Goal: Check status: Check status

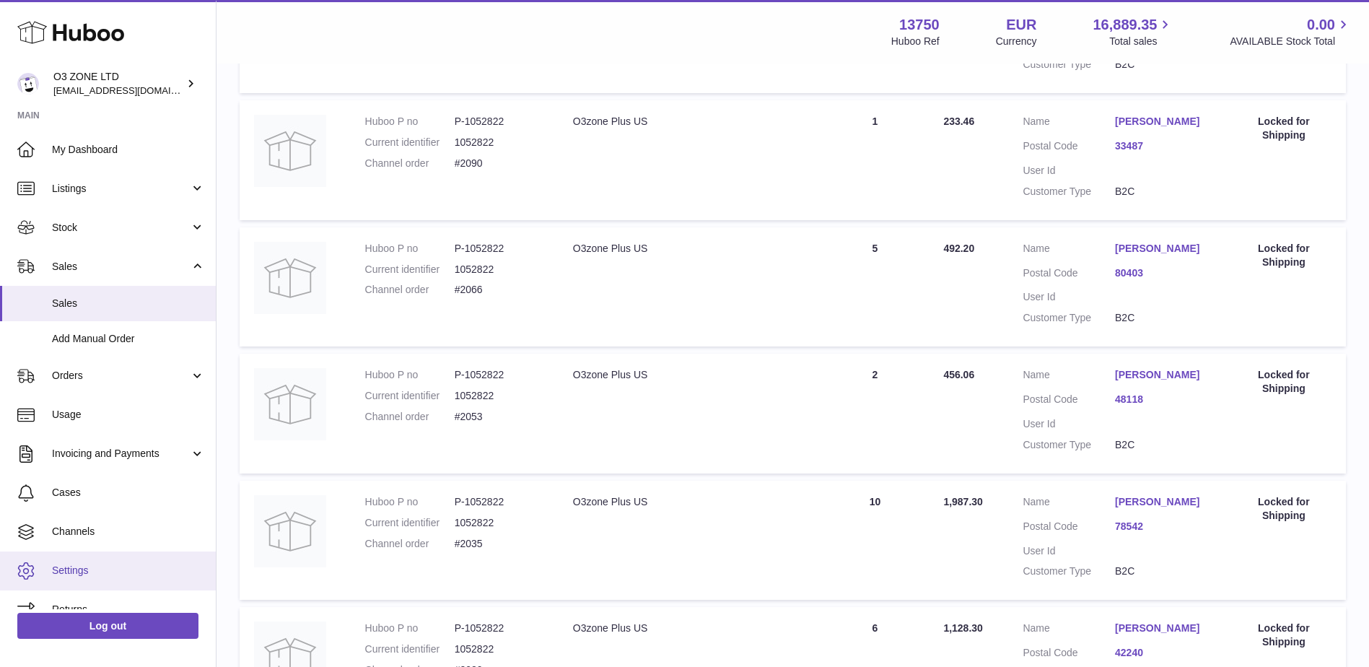
scroll to position [20, 0]
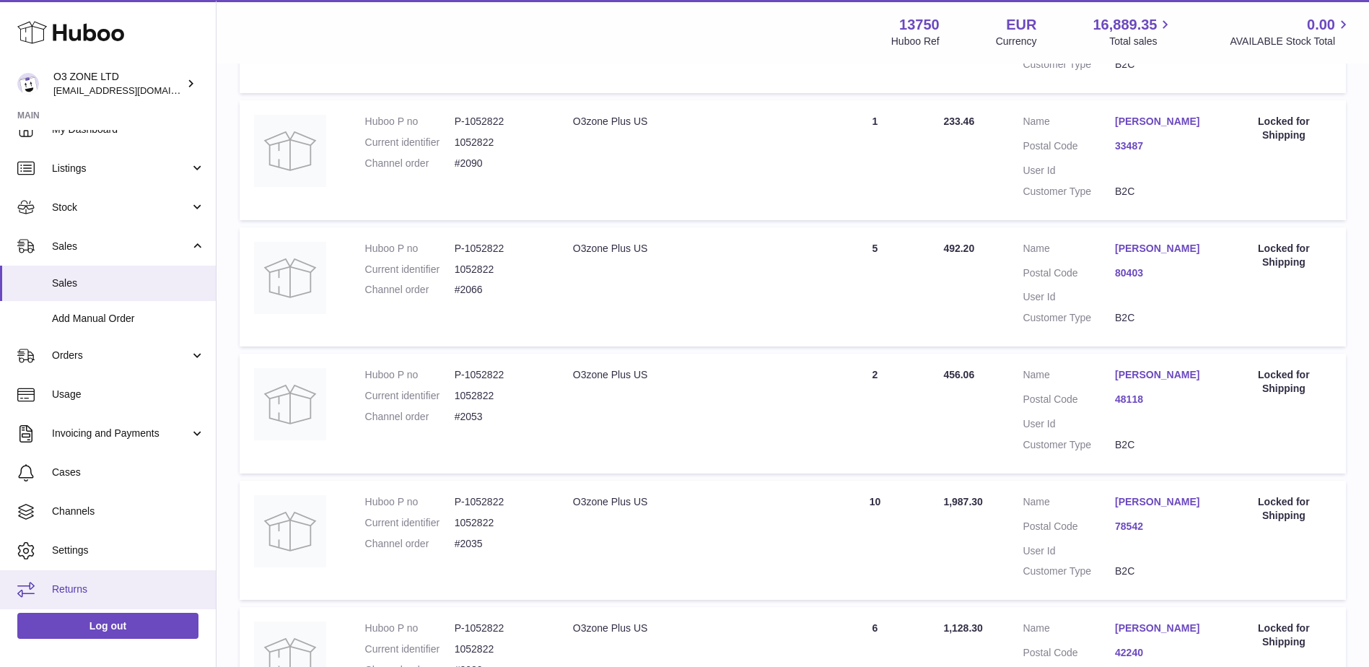
click at [126, 583] on span "Returns" at bounding box center [128, 589] width 153 height 14
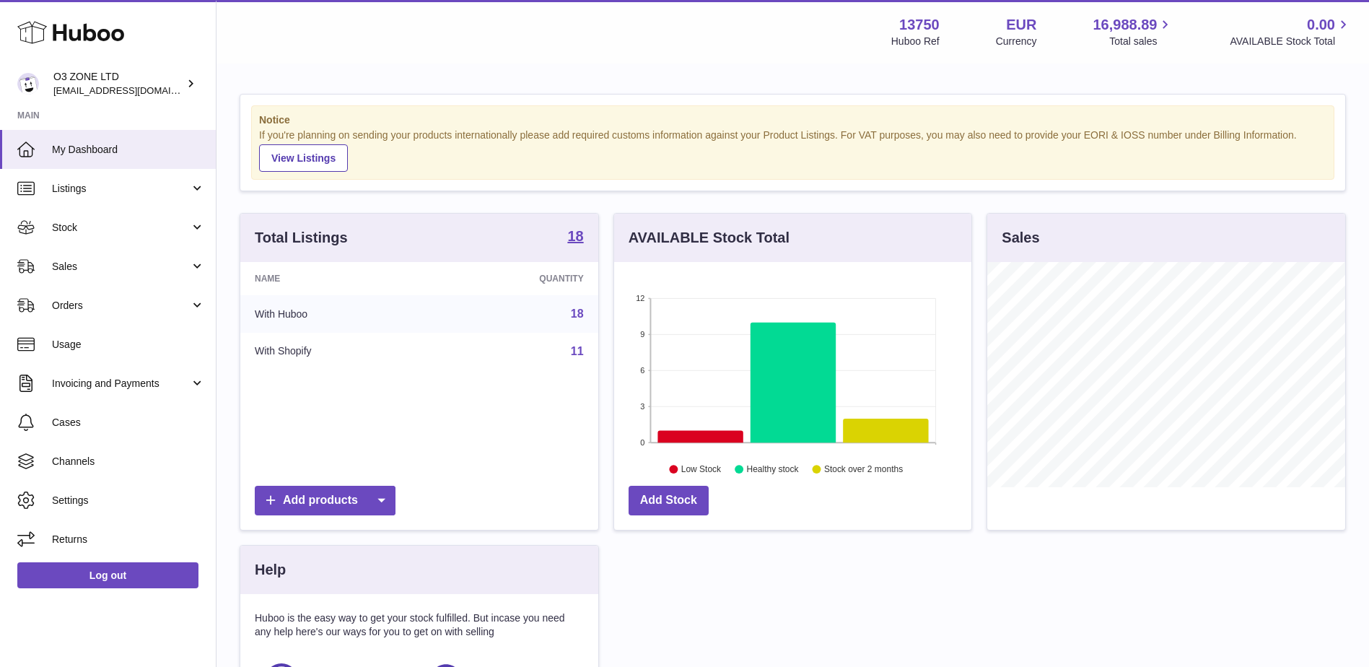
scroll to position [225, 357]
click at [89, 540] on span "Returns" at bounding box center [128, 539] width 153 height 14
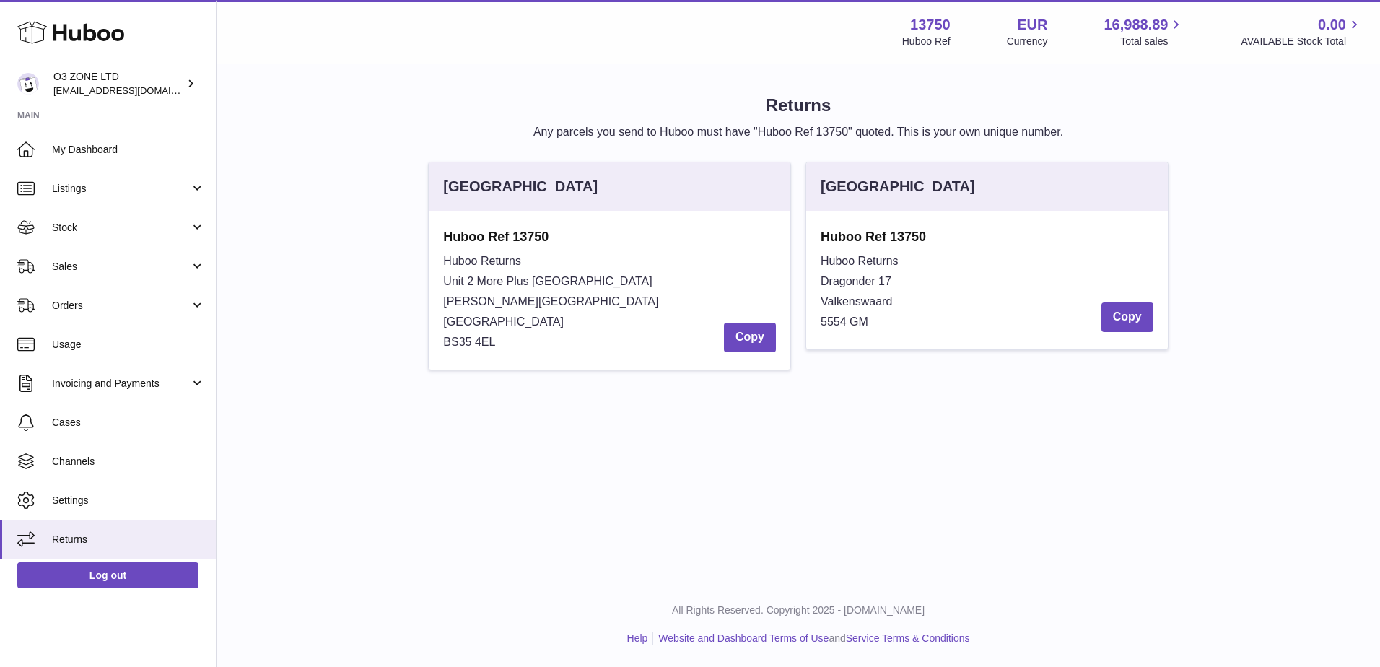
drag, startPoint x: 821, startPoint y: 276, endPoint x: 929, endPoint y: 317, distance: 115.1
click at [929, 317] on div "Huboo Returns Dragonder 17 Valkenswaard 5554 GM Copy" at bounding box center [986, 291] width 333 height 81
copy div "Dragonder 17 Valkenswaard 5554 GM"
click at [79, 275] on link "Sales" at bounding box center [108, 266] width 216 height 39
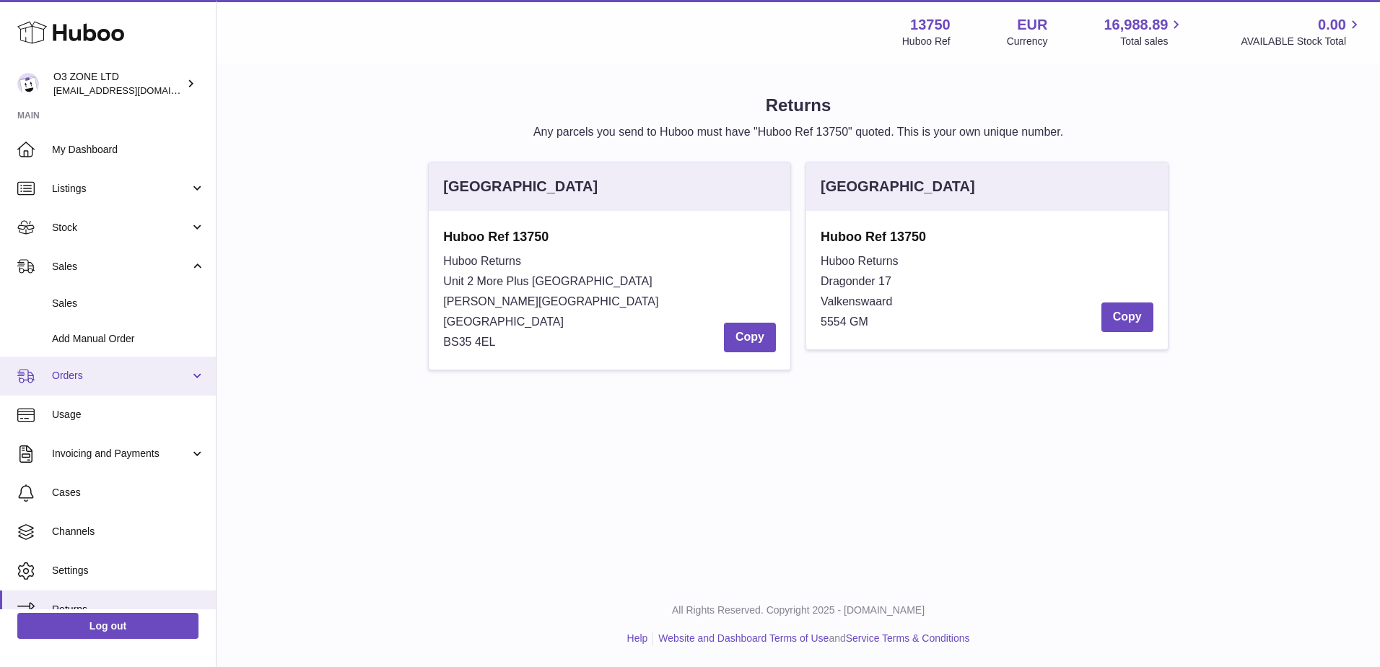
click at [107, 378] on span "Orders" at bounding box center [121, 376] width 138 height 14
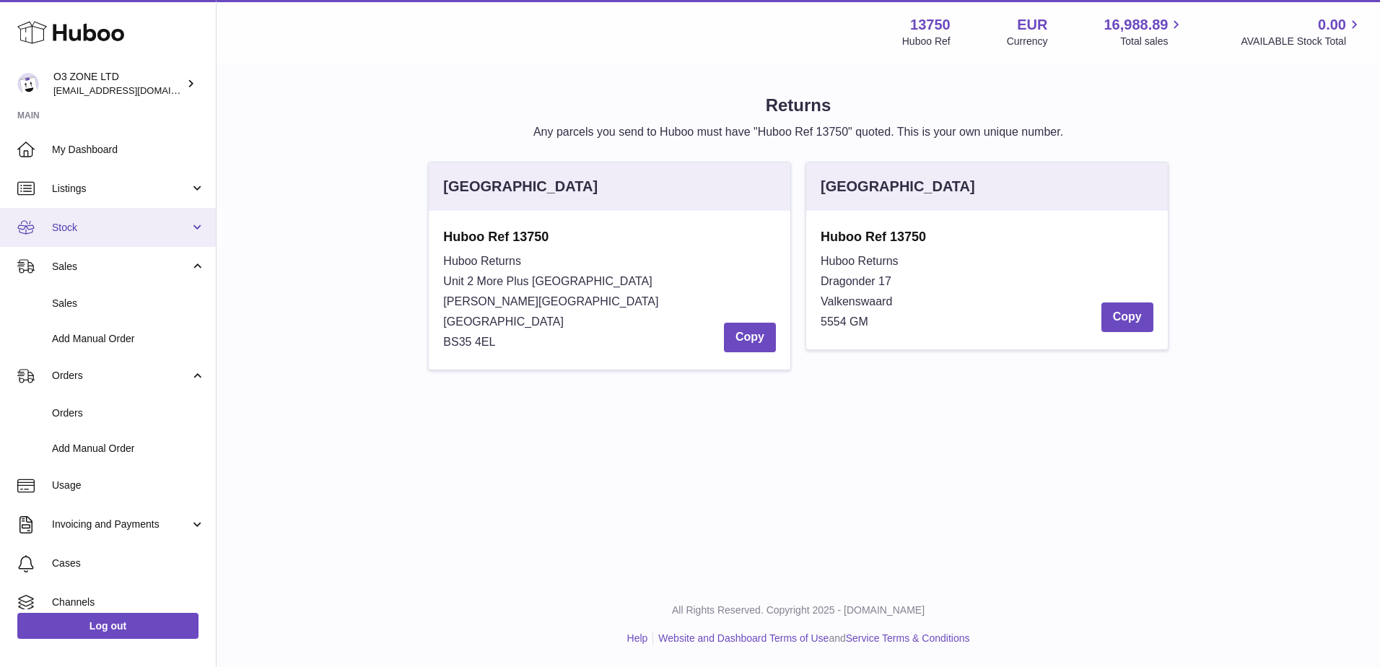
click at [74, 237] on link "Stock" at bounding box center [108, 227] width 216 height 39
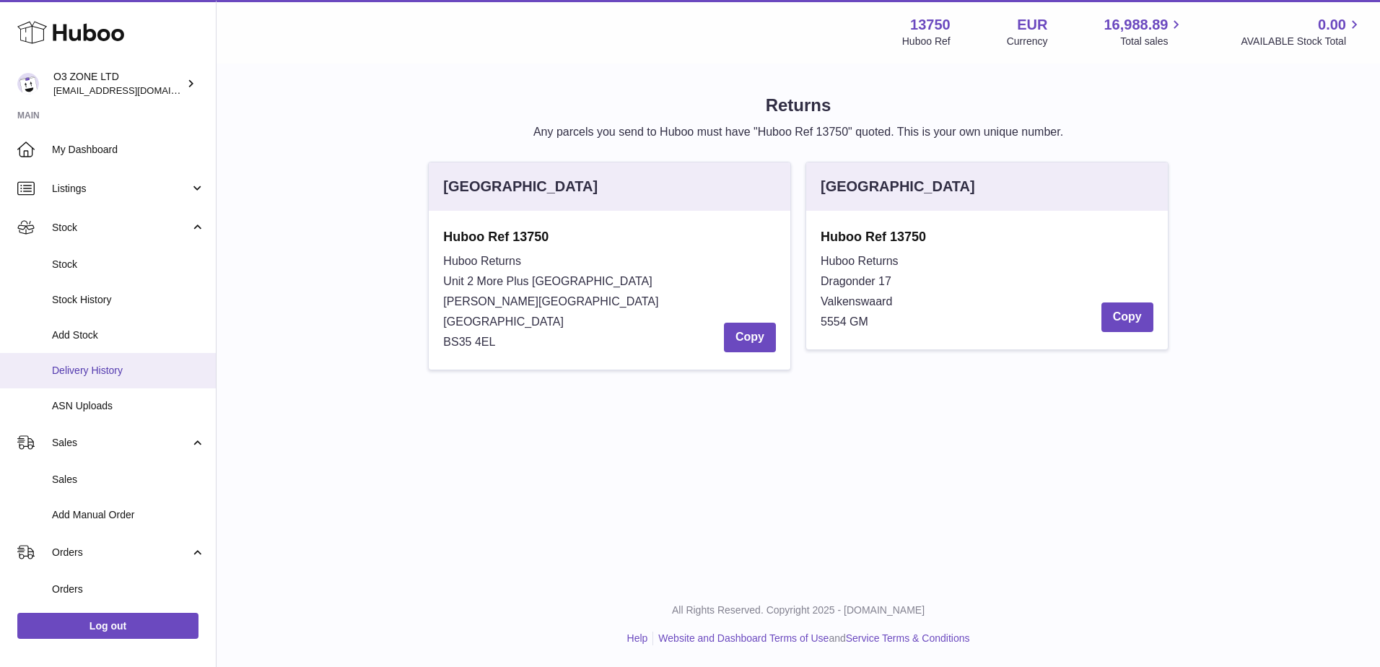
click at [77, 364] on span "Delivery History" at bounding box center [128, 371] width 153 height 14
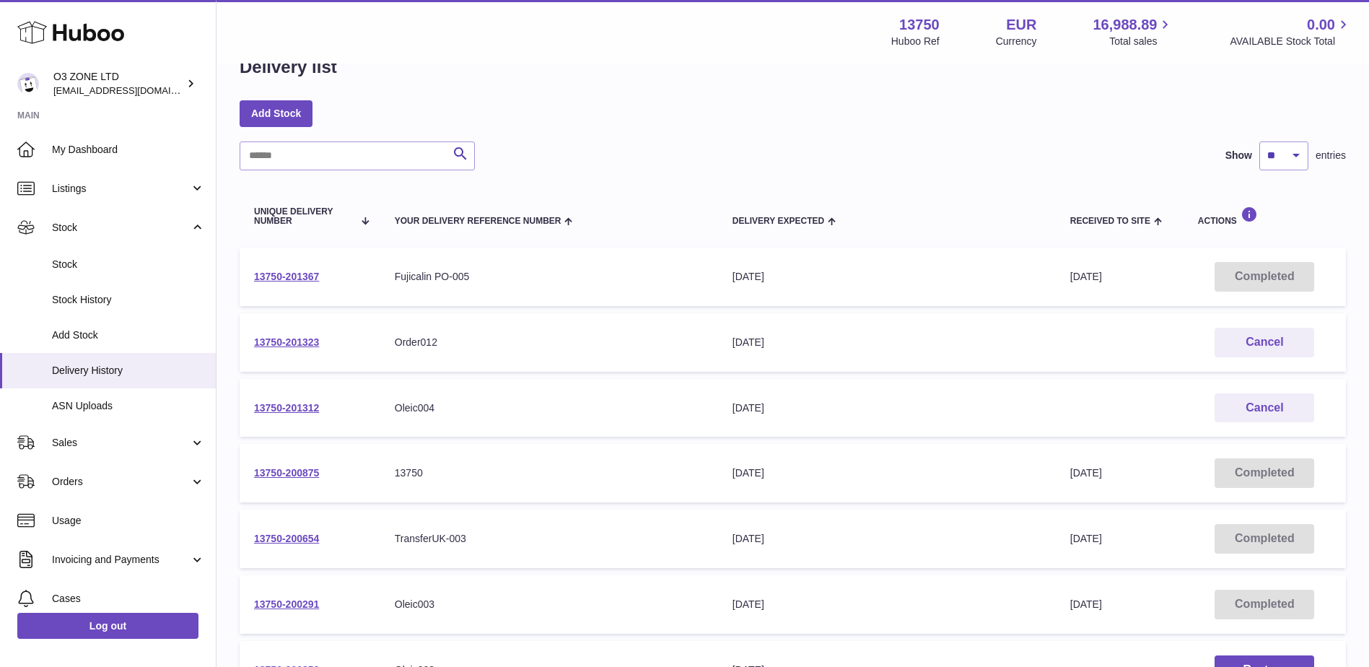
scroll to position [72, 0]
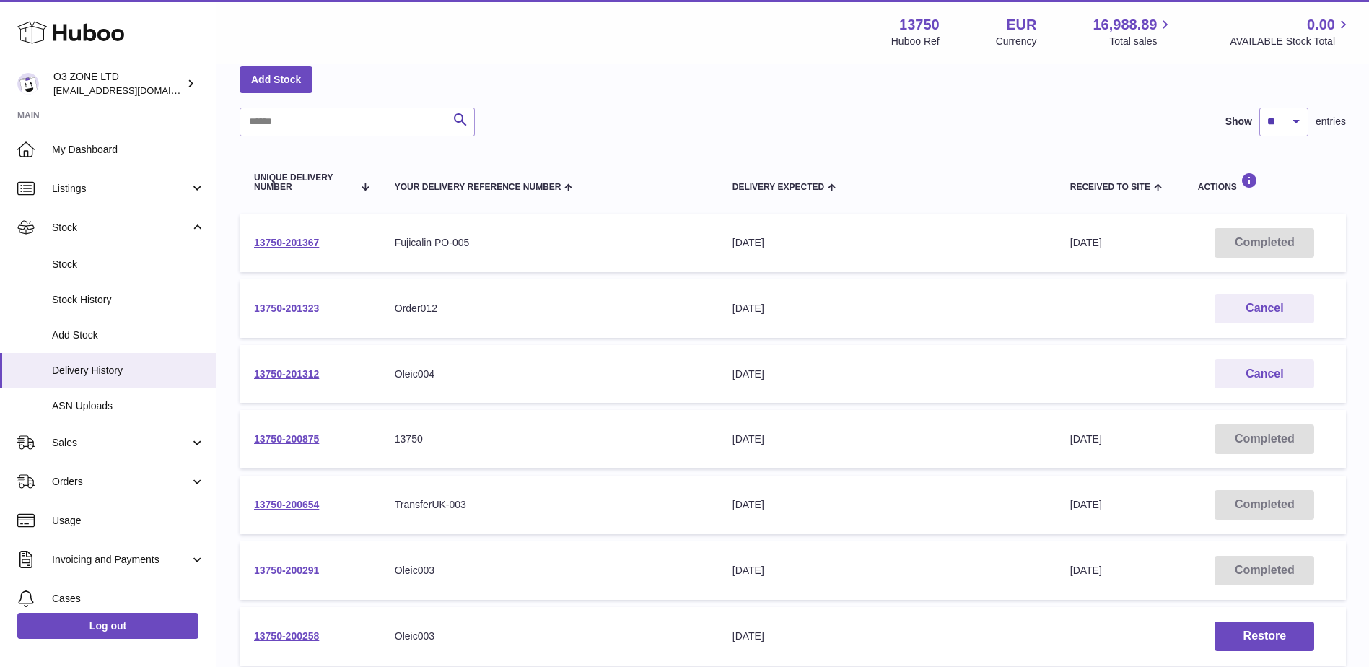
click at [284, 301] on td "13750-201323" at bounding box center [310, 308] width 141 height 58
click at [285, 301] on td "13750-201323" at bounding box center [310, 308] width 141 height 58
click at [302, 310] on link "13750-201323" at bounding box center [286, 308] width 65 height 12
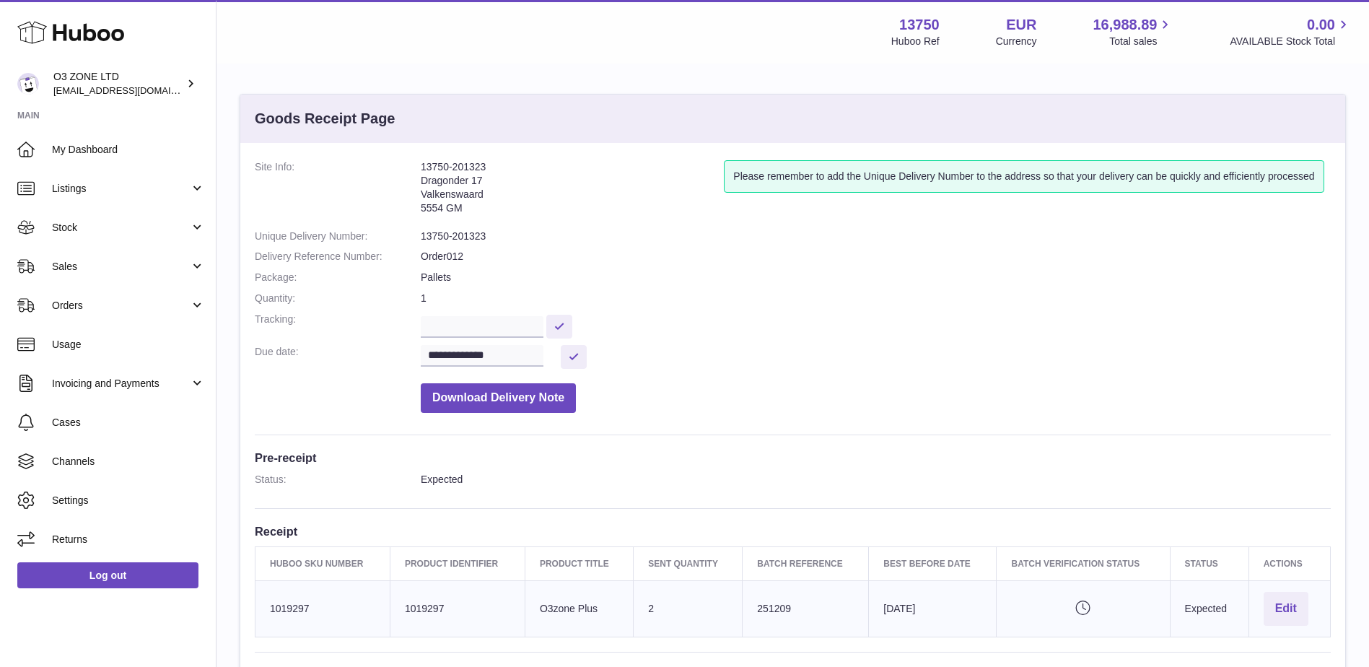
click at [344, 468] on div "**********" at bounding box center [792, 486] width 1105 height 686
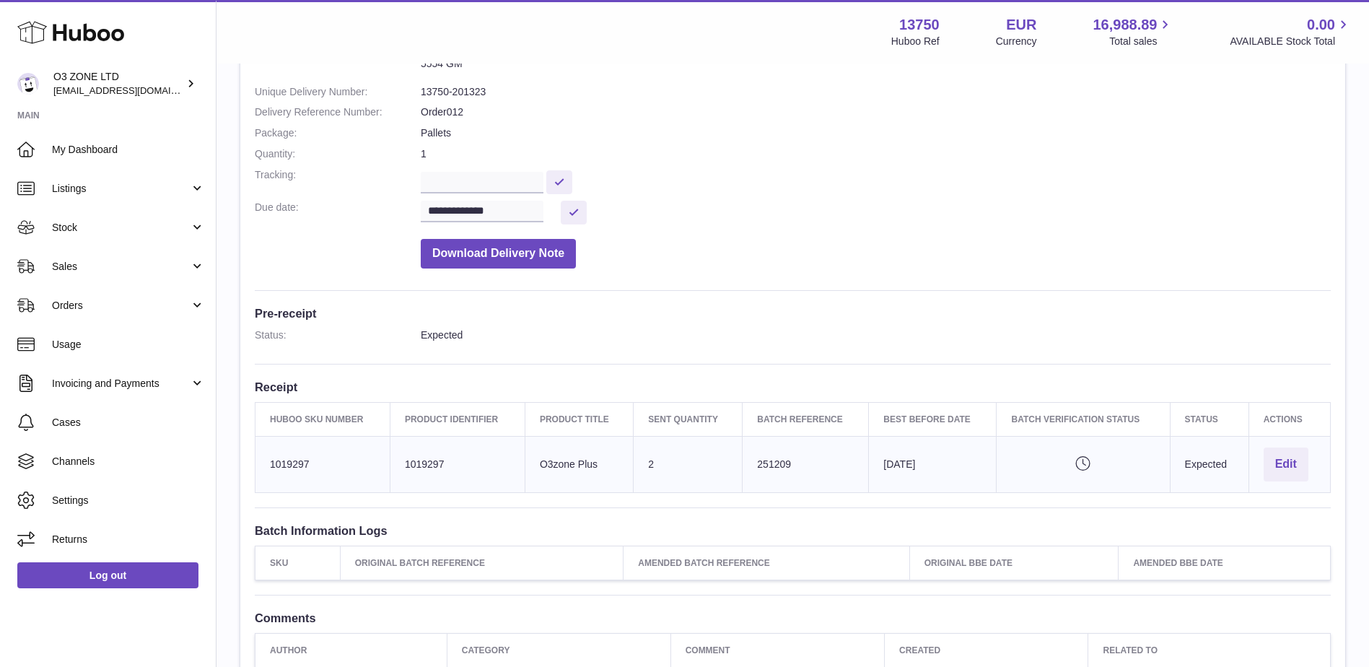
scroll to position [216, 0]
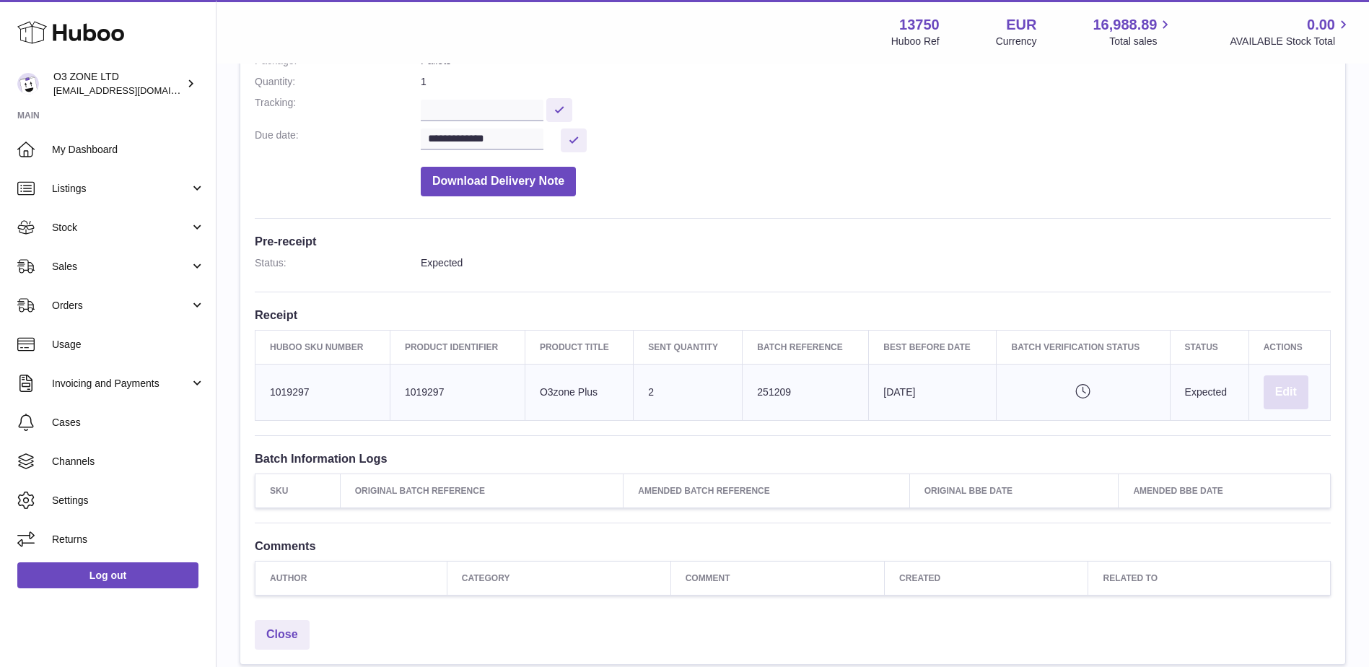
click at [1286, 388] on button "Edit" at bounding box center [1285, 392] width 45 height 34
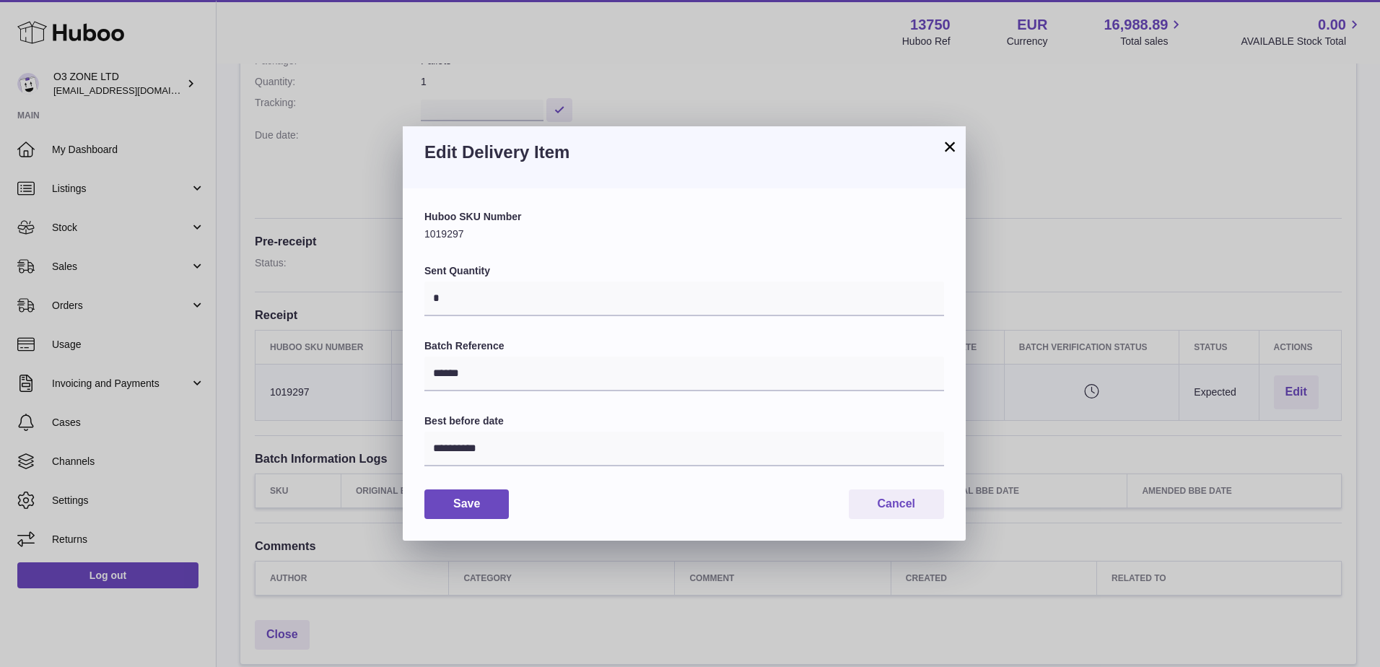
click at [950, 141] on button "×" at bounding box center [949, 146] width 17 height 17
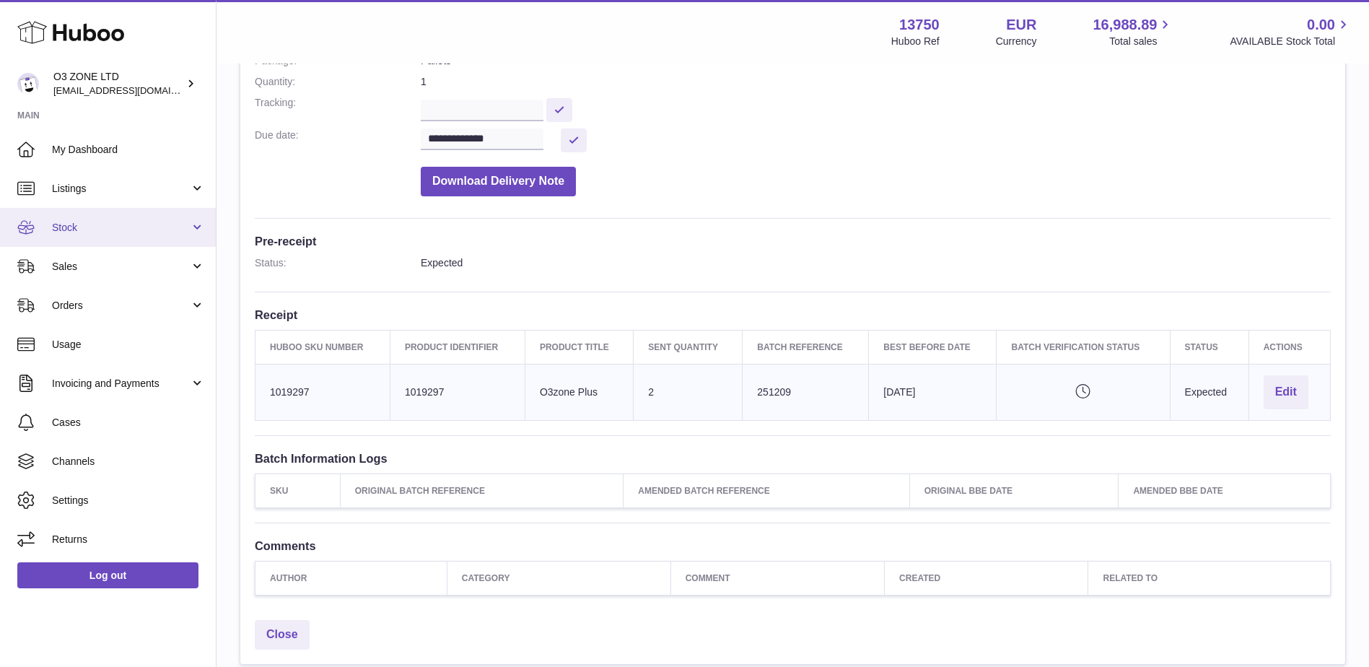
click at [64, 222] on span "Stock" at bounding box center [121, 228] width 138 height 14
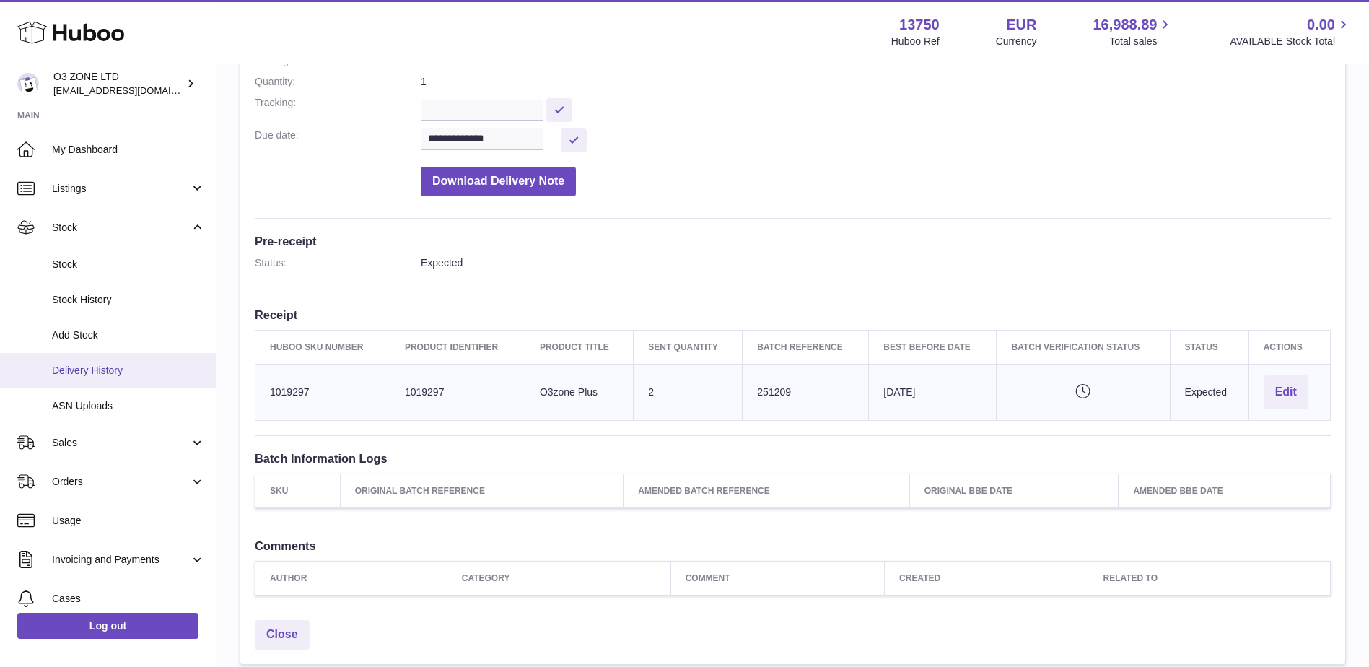
click at [85, 369] on span "Delivery History" at bounding box center [128, 371] width 153 height 14
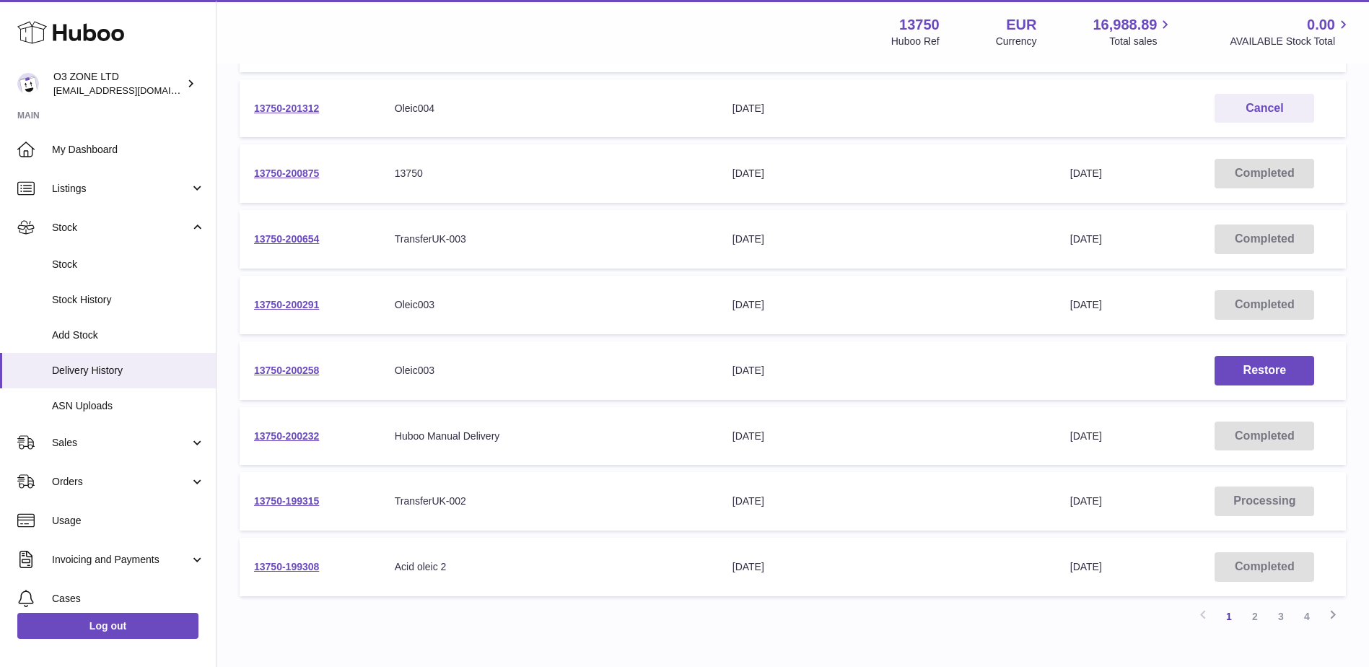
scroll to position [361, 0]
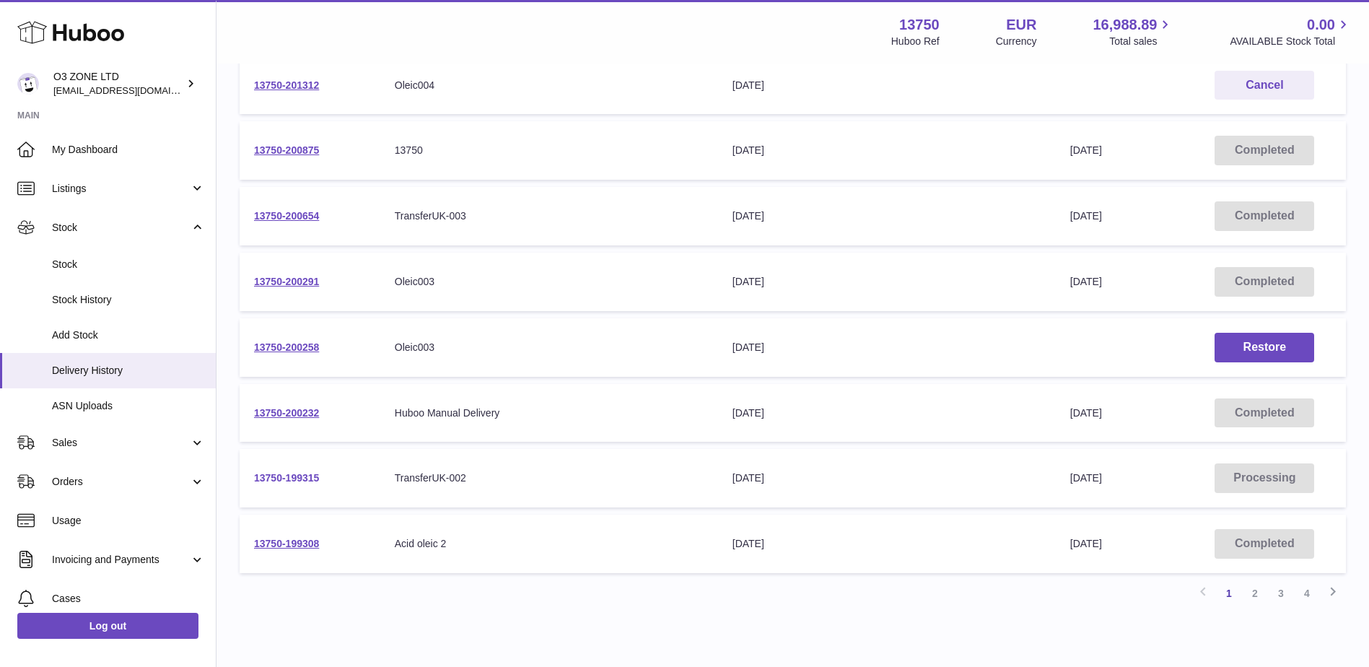
click at [293, 478] on link "13750-199315" at bounding box center [286, 478] width 65 height 12
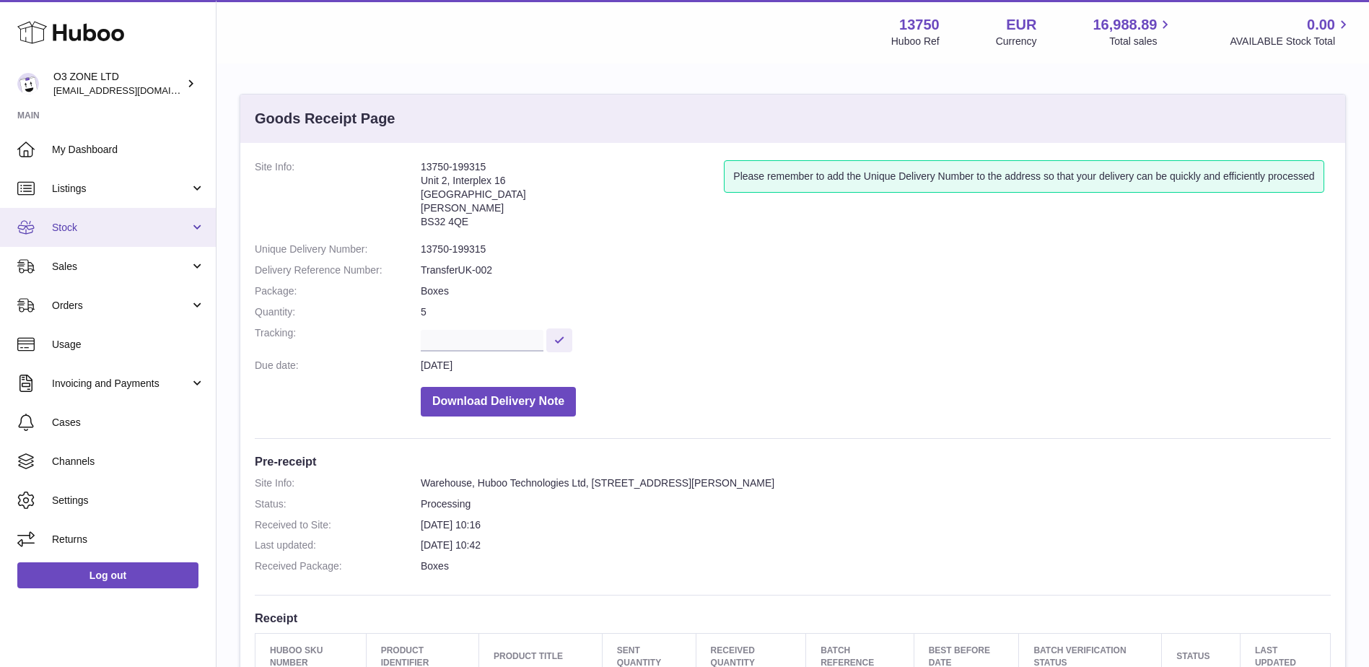
click at [74, 227] on span "Stock" at bounding box center [121, 228] width 138 height 14
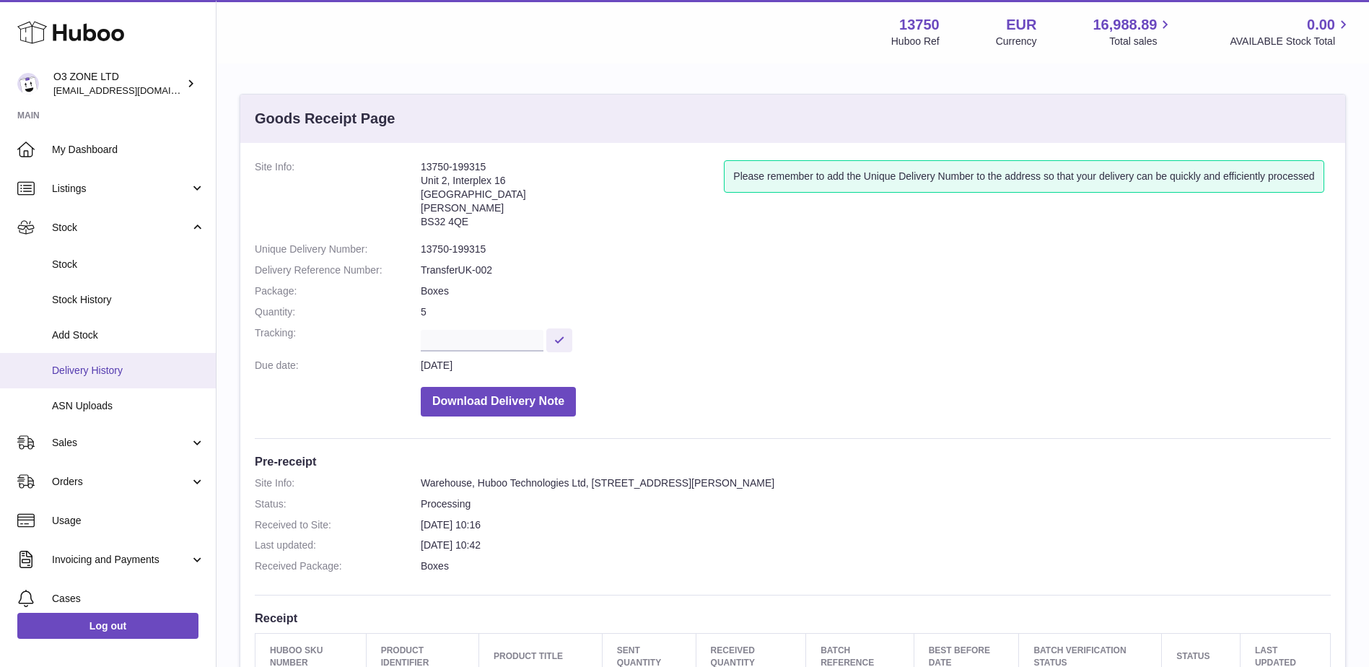
click at [102, 367] on span "Delivery History" at bounding box center [128, 371] width 153 height 14
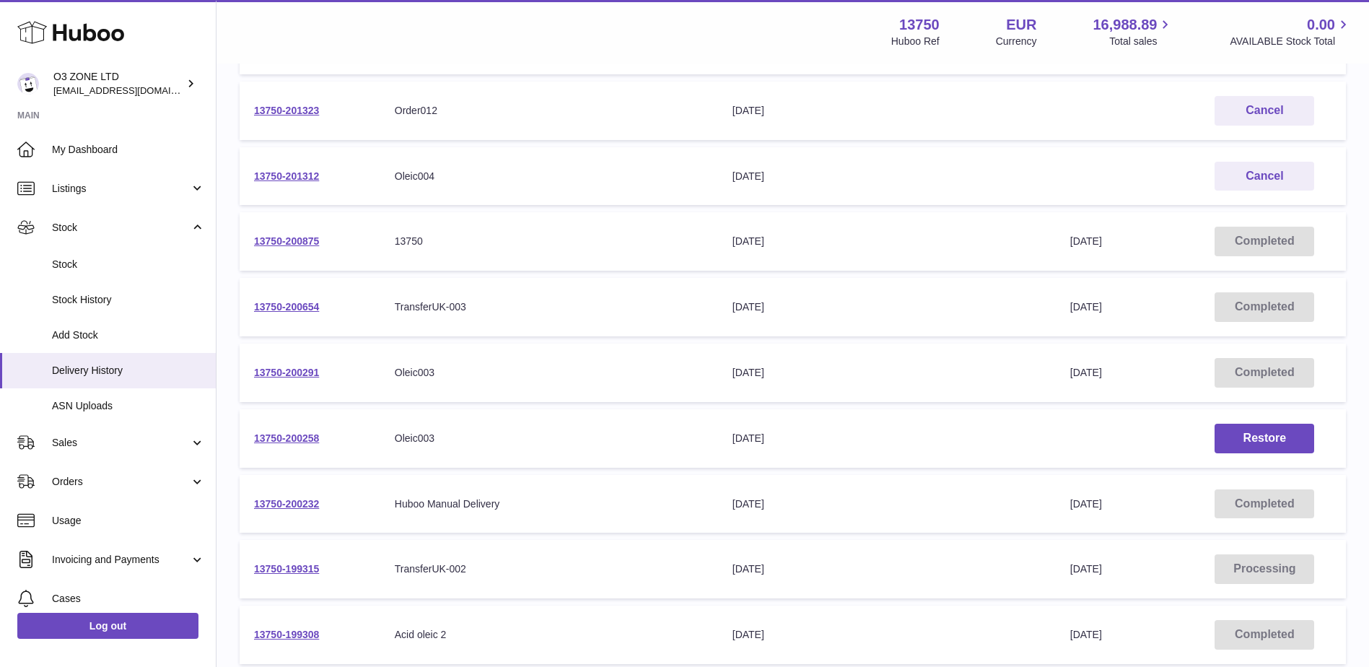
scroll to position [289, 0]
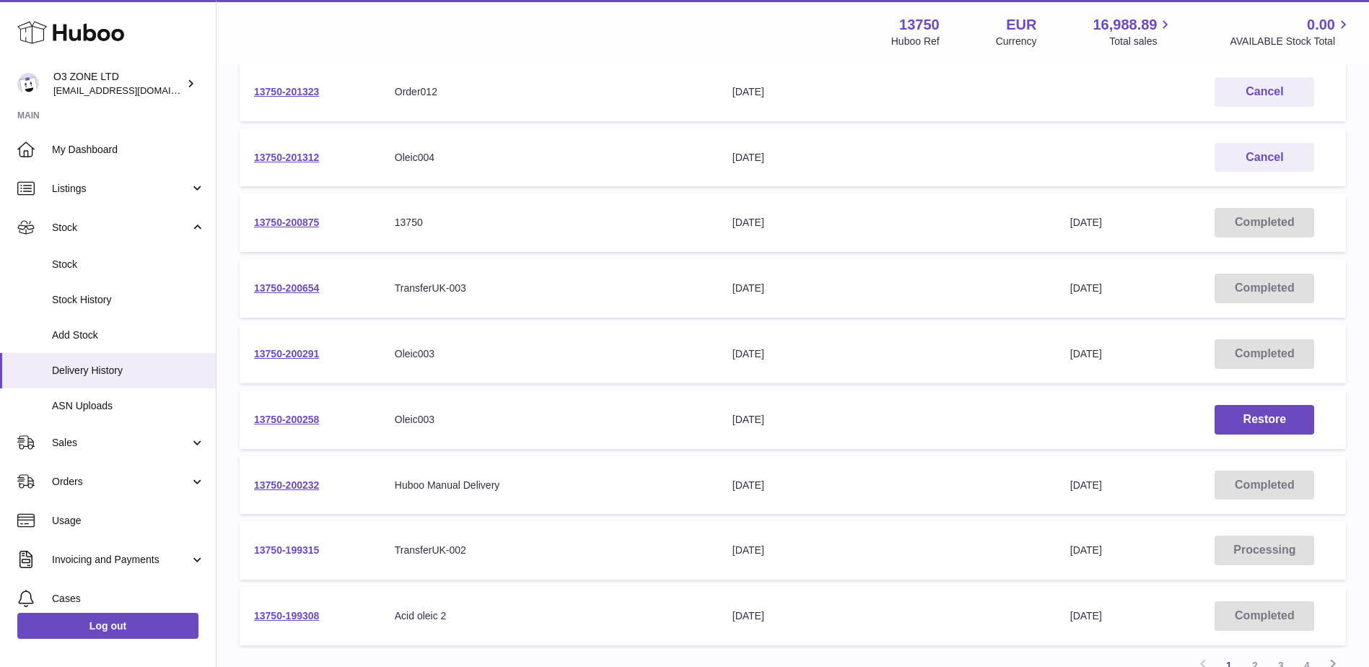
click at [294, 547] on link "13750-199315" at bounding box center [286, 550] width 65 height 12
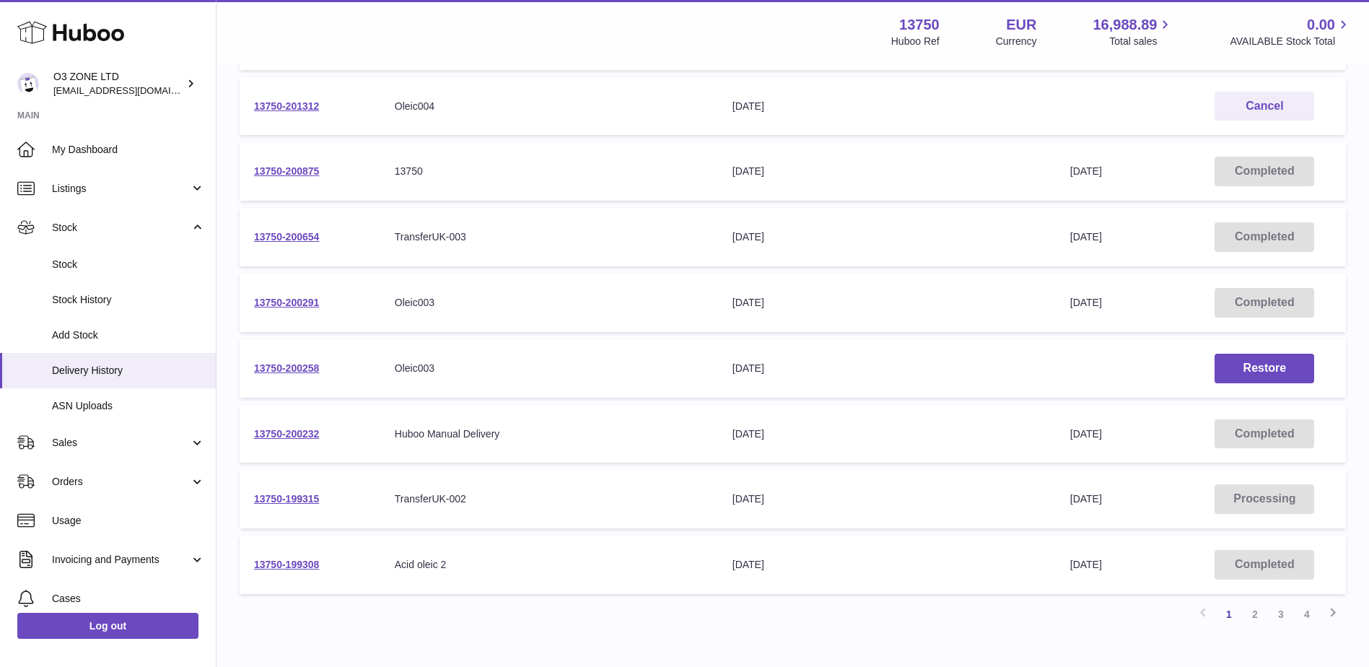
scroll to position [425, 0]
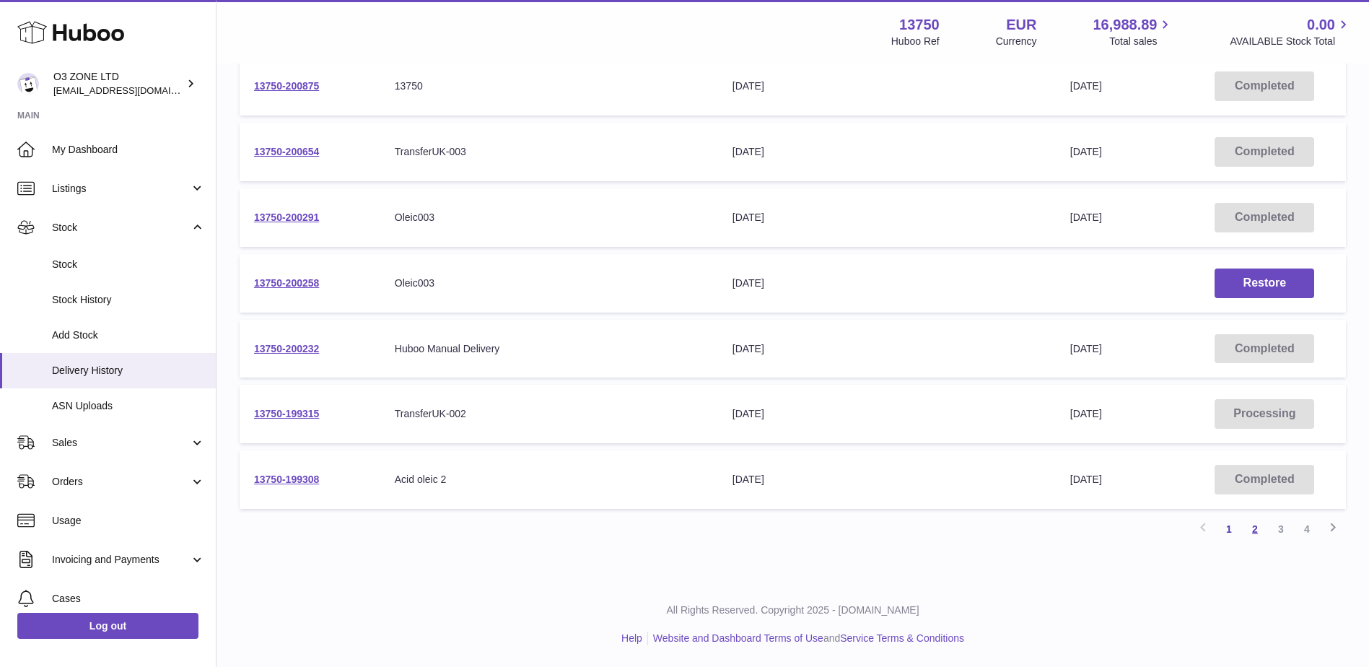
click at [1256, 535] on link "2" at bounding box center [1255, 529] width 26 height 26
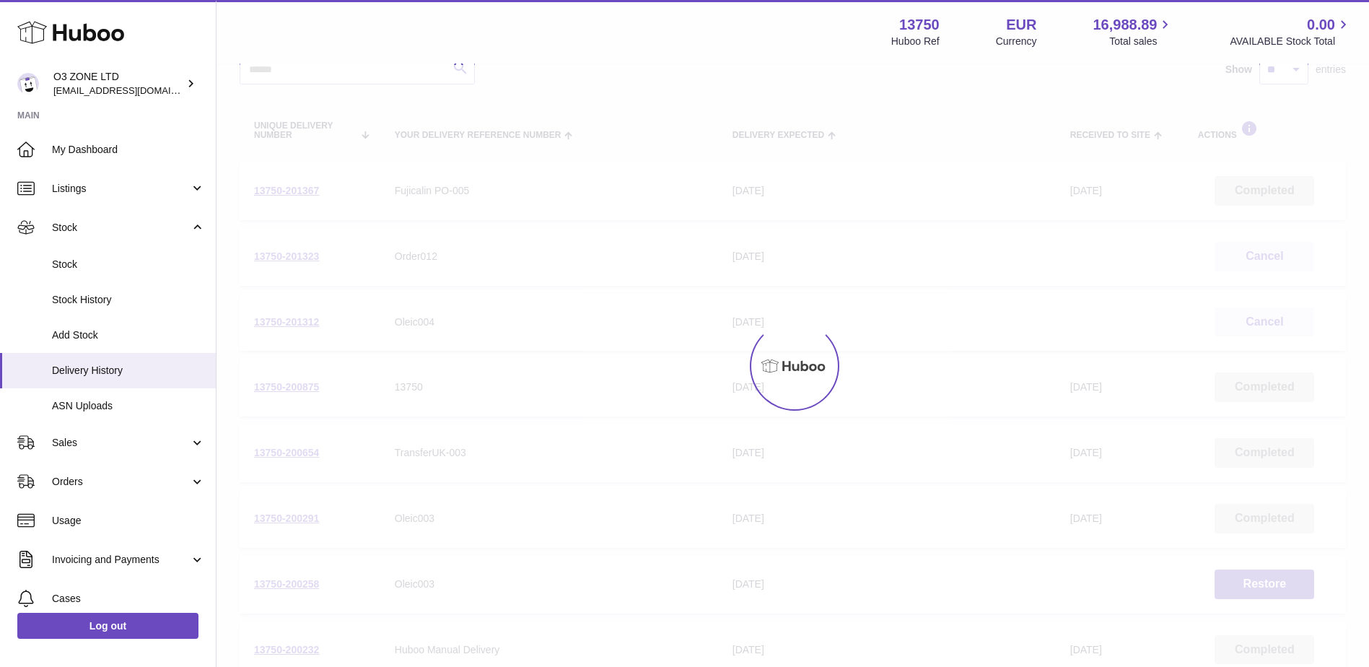
scroll to position [65, 0]
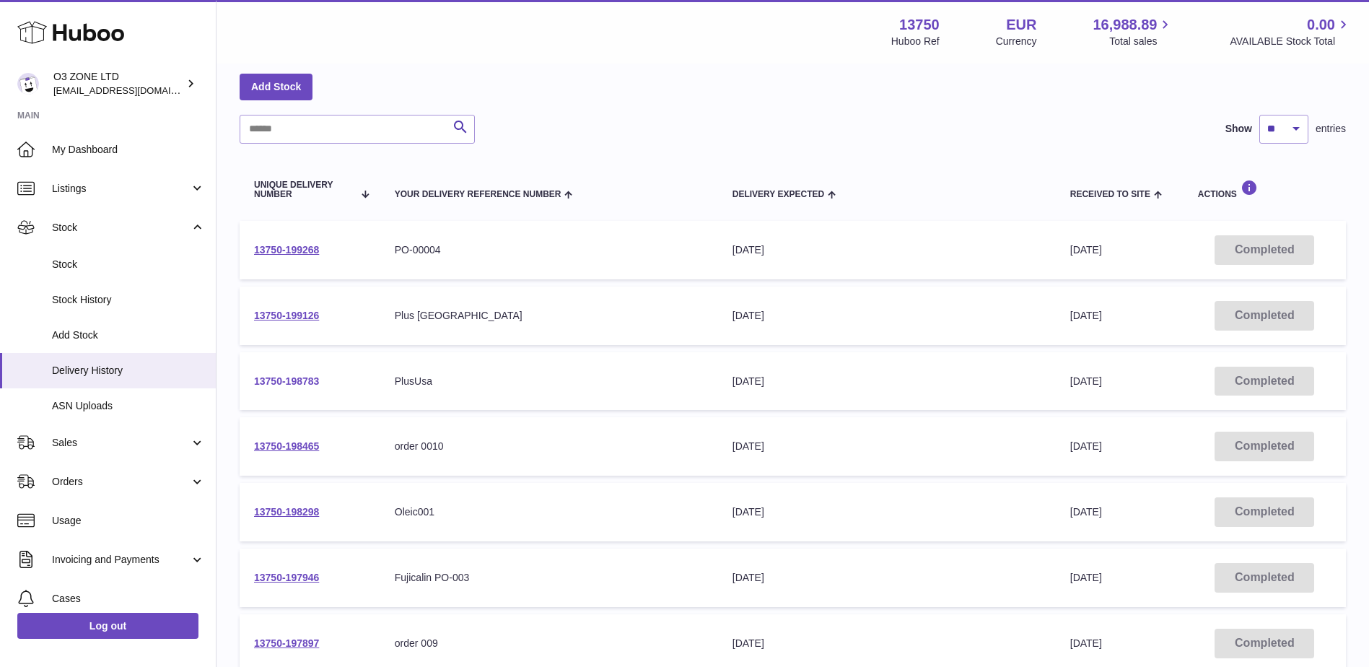
click at [295, 379] on link "13750-198783" at bounding box center [286, 381] width 65 height 12
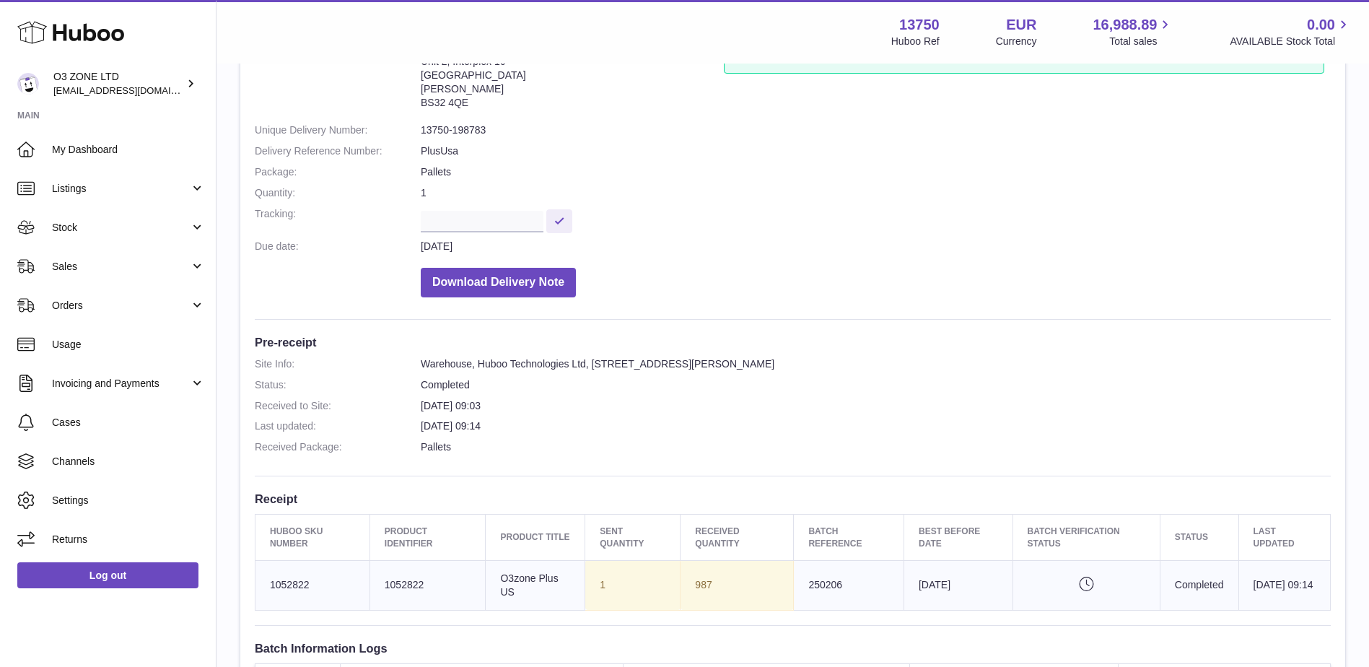
scroll to position [144, 0]
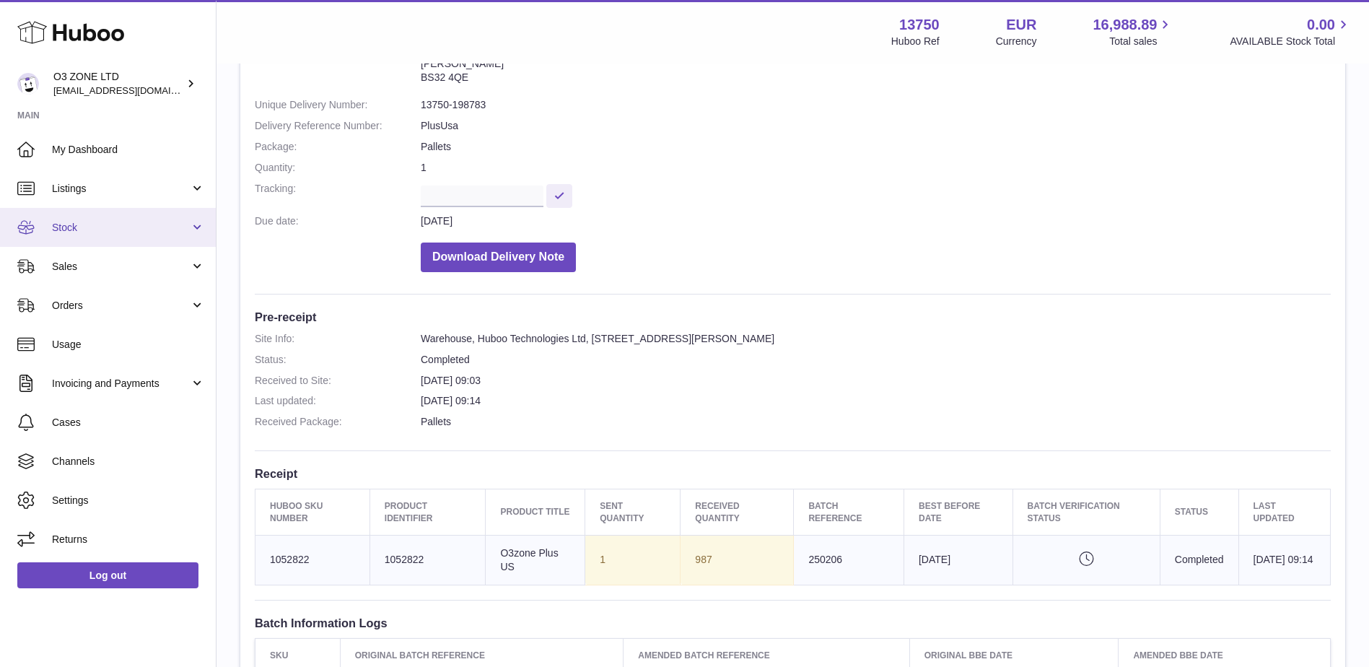
click at [87, 231] on span "Stock" at bounding box center [121, 228] width 138 height 14
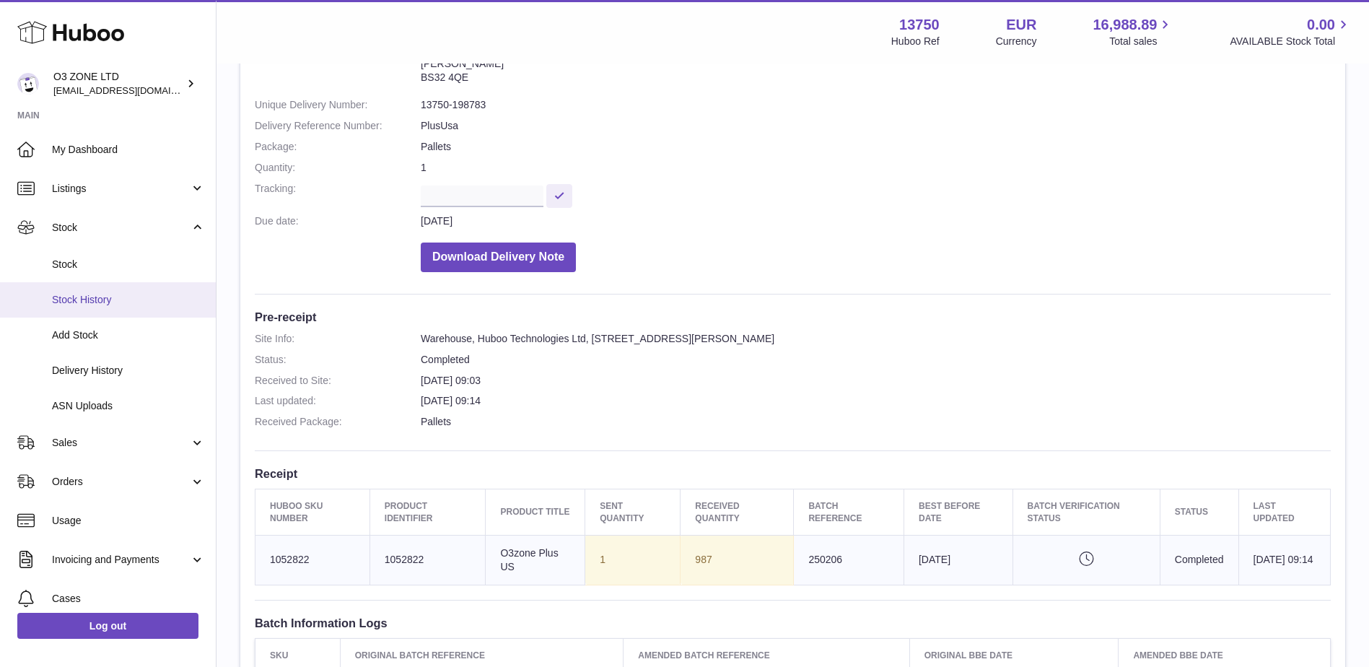
click at [95, 304] on span "Stock History" at bounding box center [128, 300] width 153 height 14
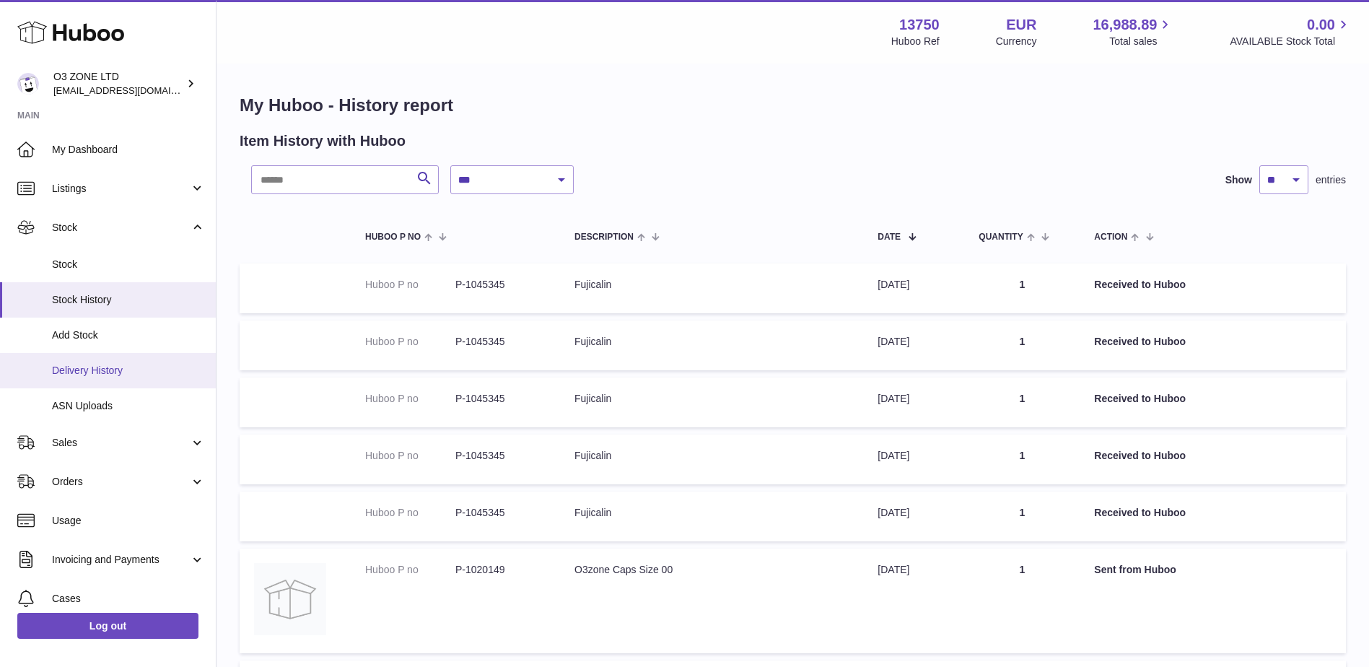
click at [102, 373] on span "Delivery History" at bounding box center [128, 371] width 153 height 14
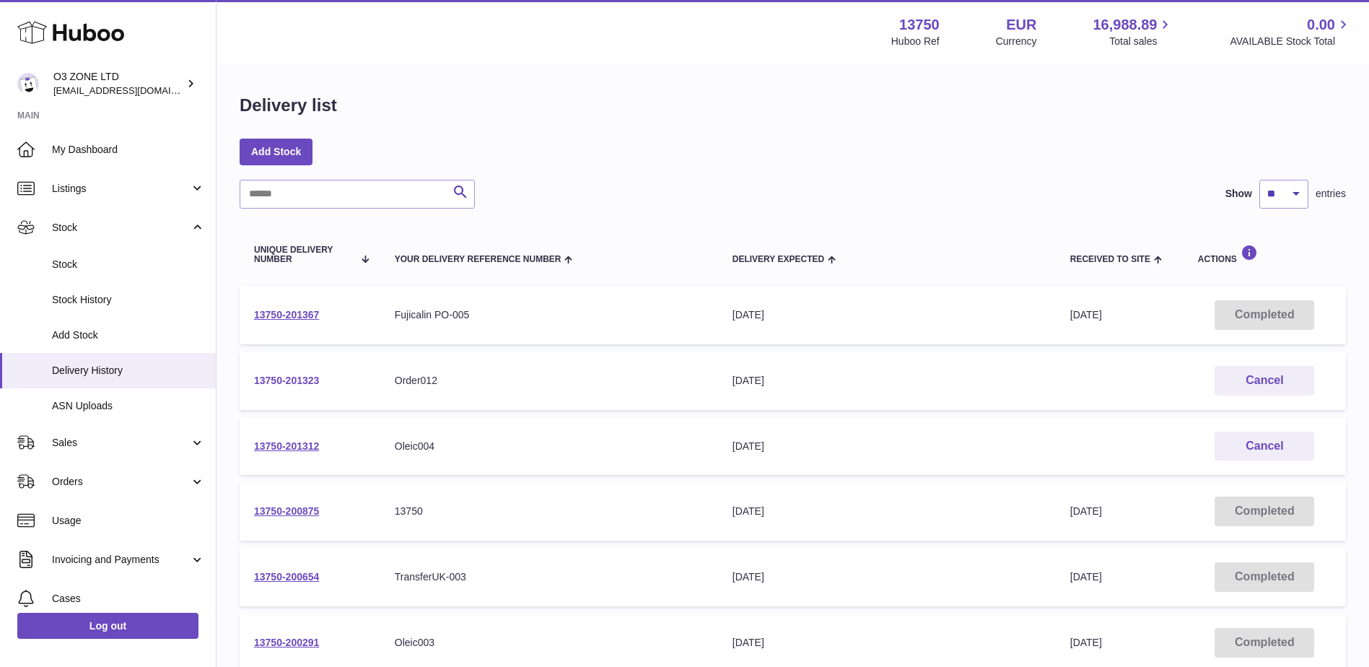
click at [292, 382] on link "13750-201323" at bounding box center [286, 380] width 65 height 12
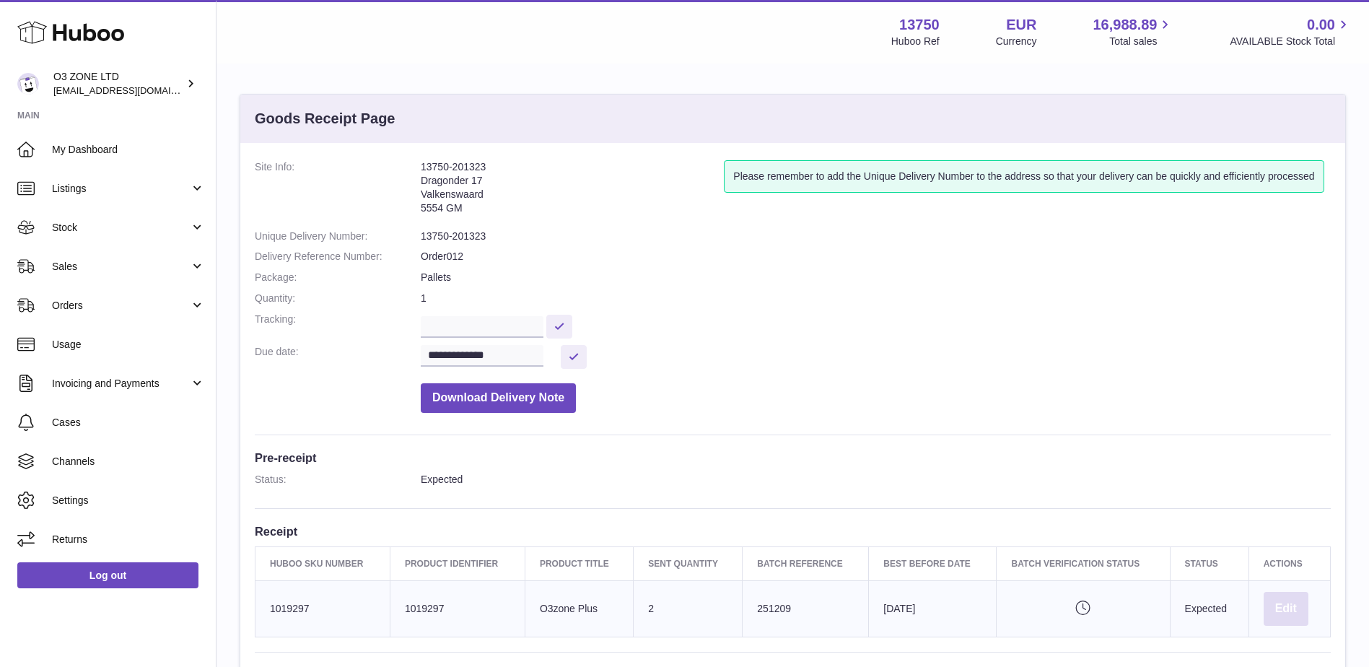
click at [1294, 610] on button "Edit" at bounding box center [1285, 609] width 45 height 34
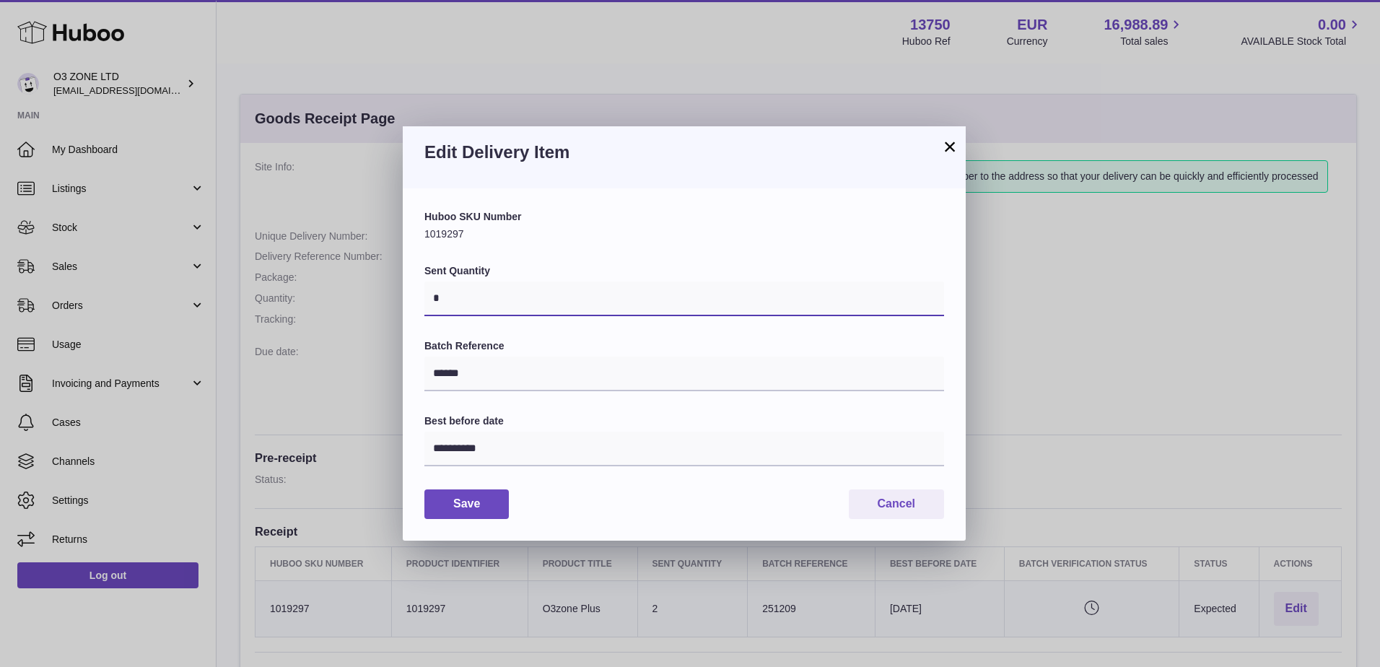
drag, startPoint x: 465, startPoint y: 299, endPoint x: 404, endPoint y: 299, distance: 60.6
click at [404, 299] on div "**********" at bounding box center [684, 363] width 563 height 351
type input "****"
click at [483, 507] on button "Save" at bounding box center [466, 504] width 84 height 30
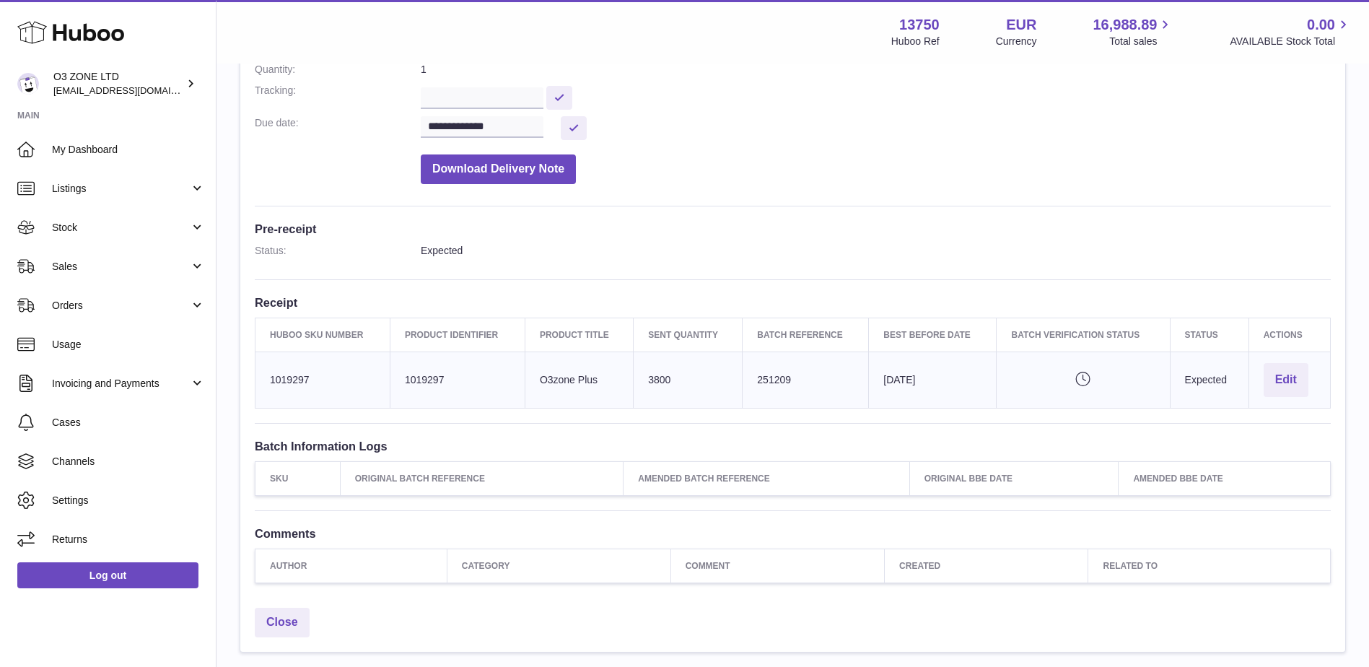
scroll to position [327, 0]
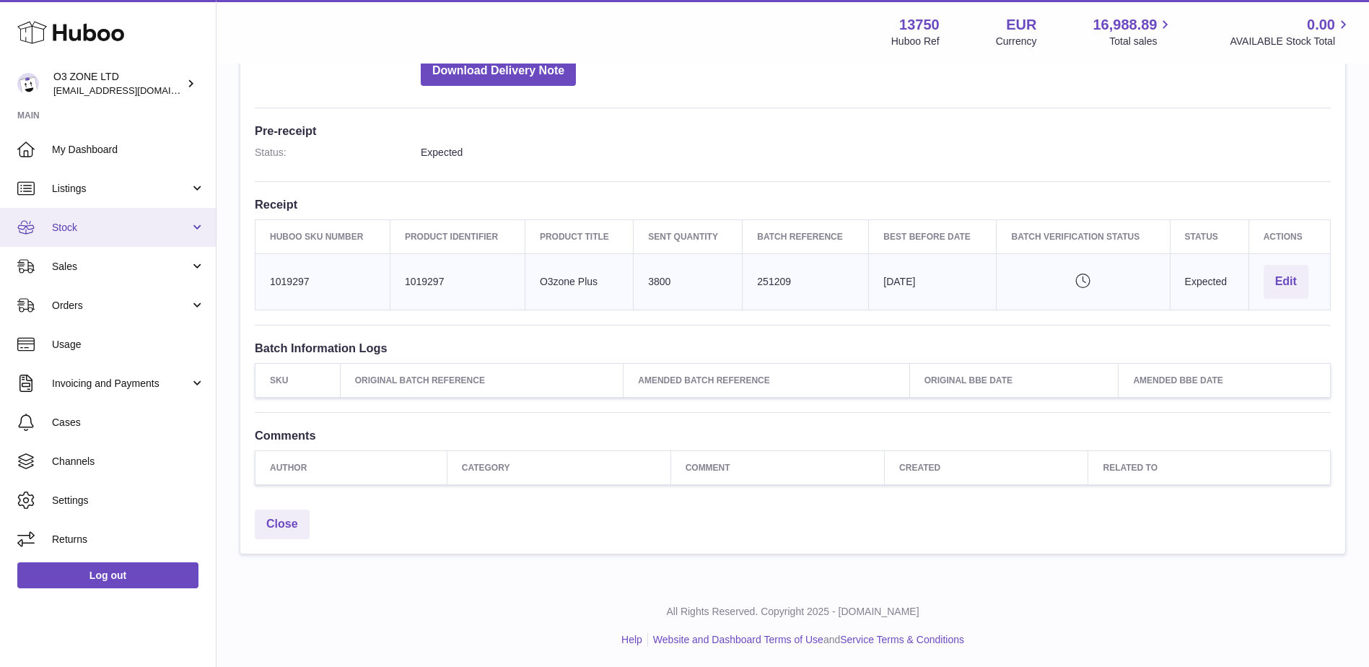
click at [88, 234] on link "Stock" at bounding box center [108, 227] width 216 height 39
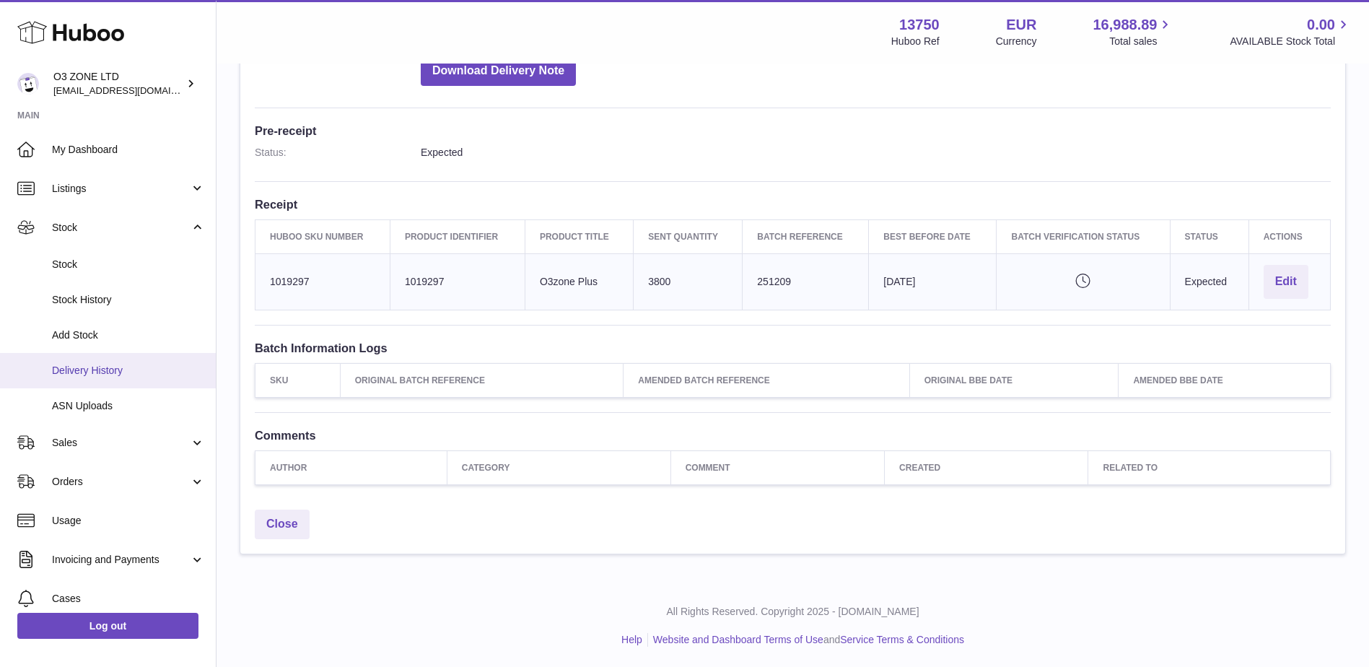
click at [123, 377] on span "Delivery History" at bounding box center [128, 371] width 153 height 14
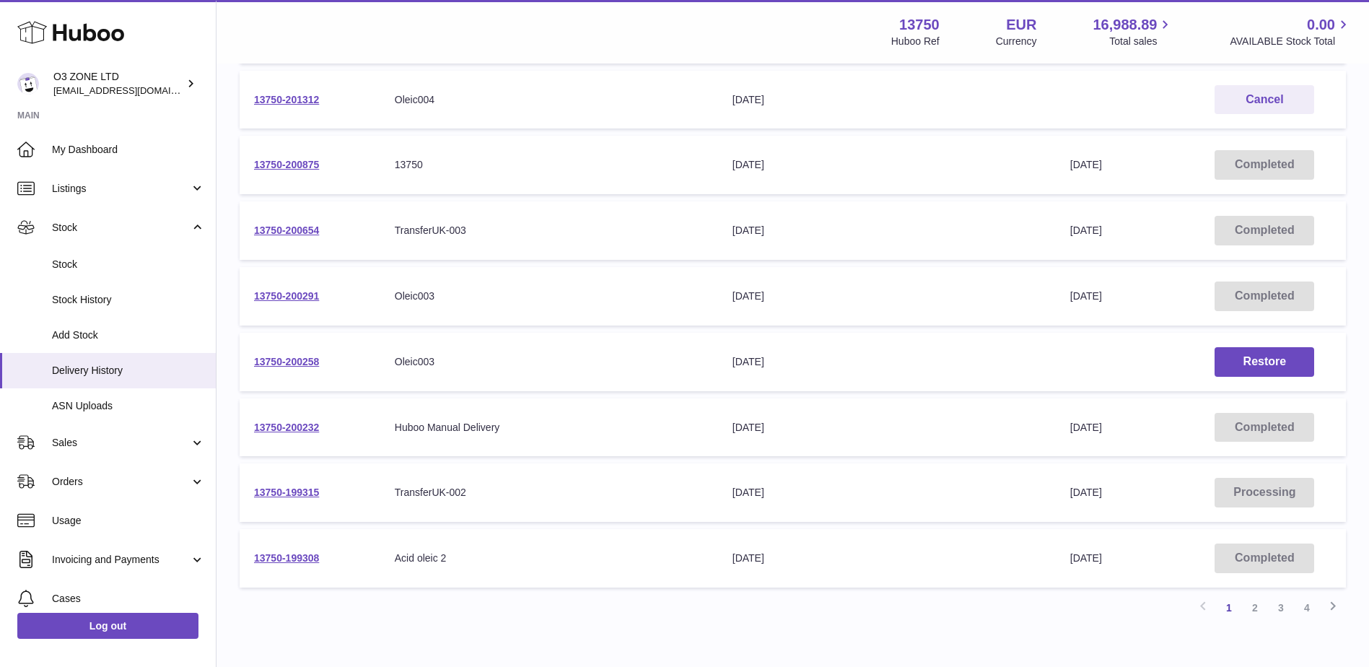
scroll to position [425, 0]
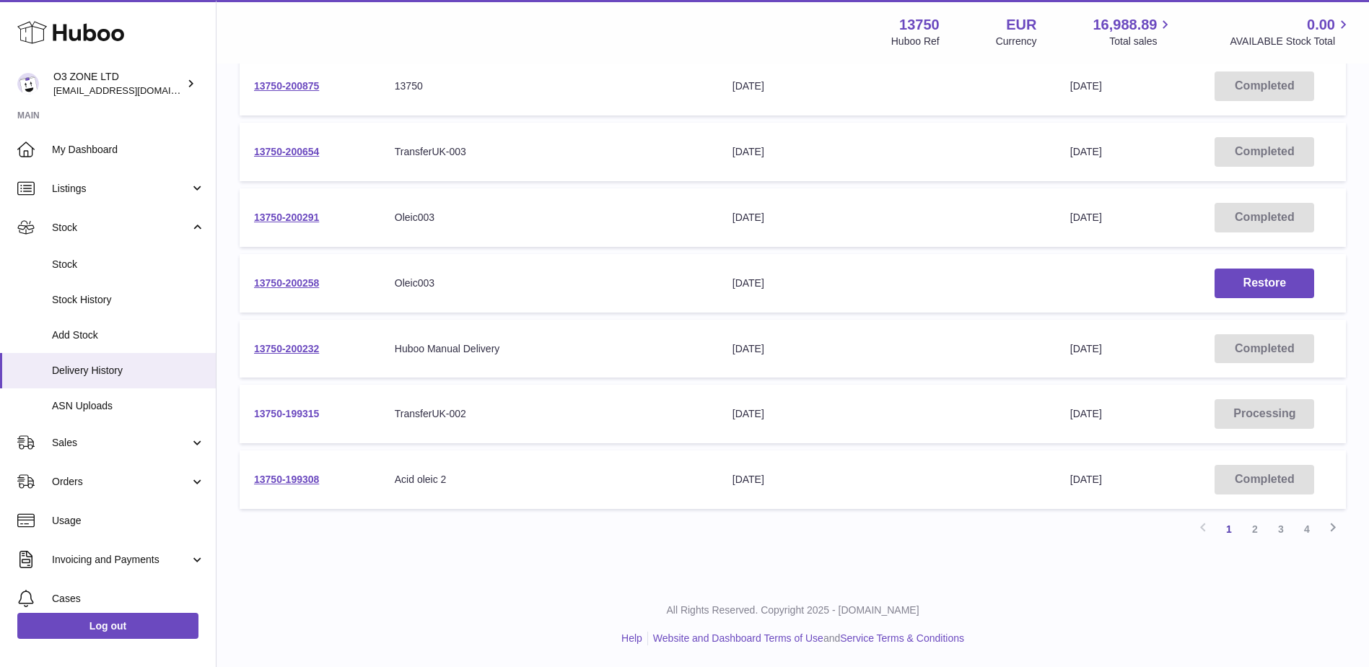
click at [303, 412] on link "13750-199315" at bounding box center [286, 414] width 65 height 12
click at [289, 415] on link "13750-199315" at bounding box center [286, 414] width 65 height 12
click at [1249, 530] on link "2" at bounding box center [1255, 529] width 26 height 26
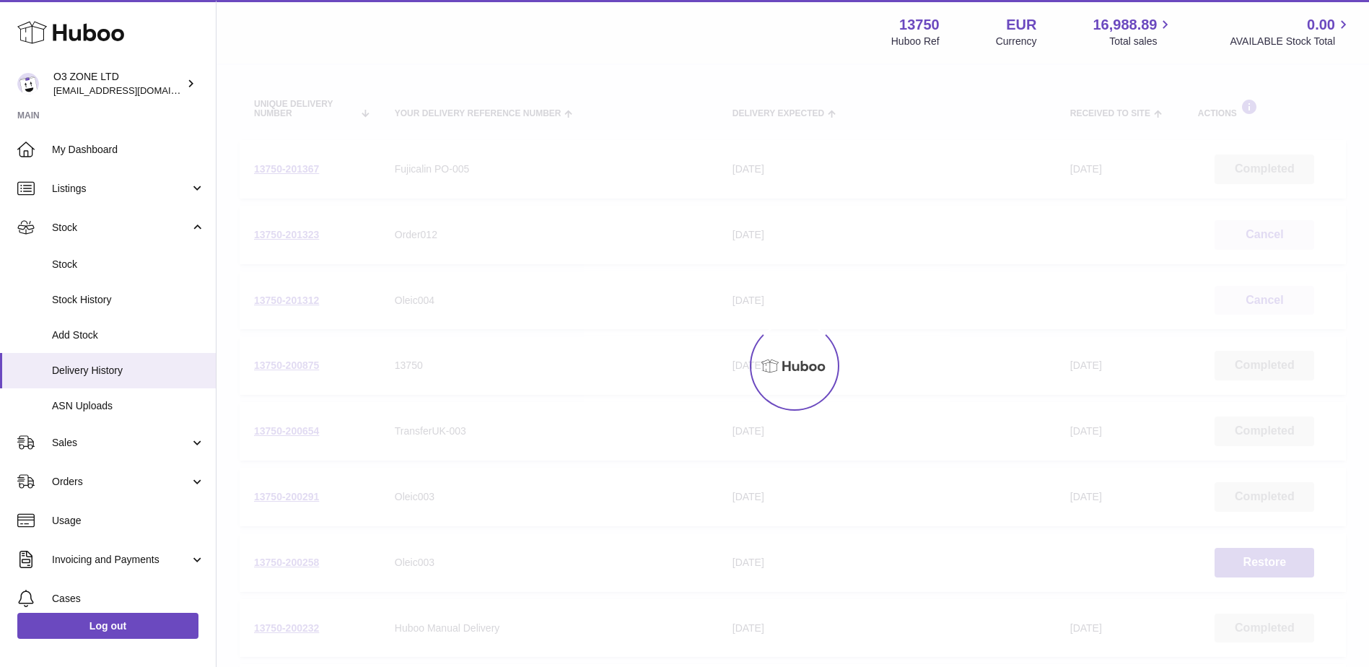
scroll to position [65, 0]
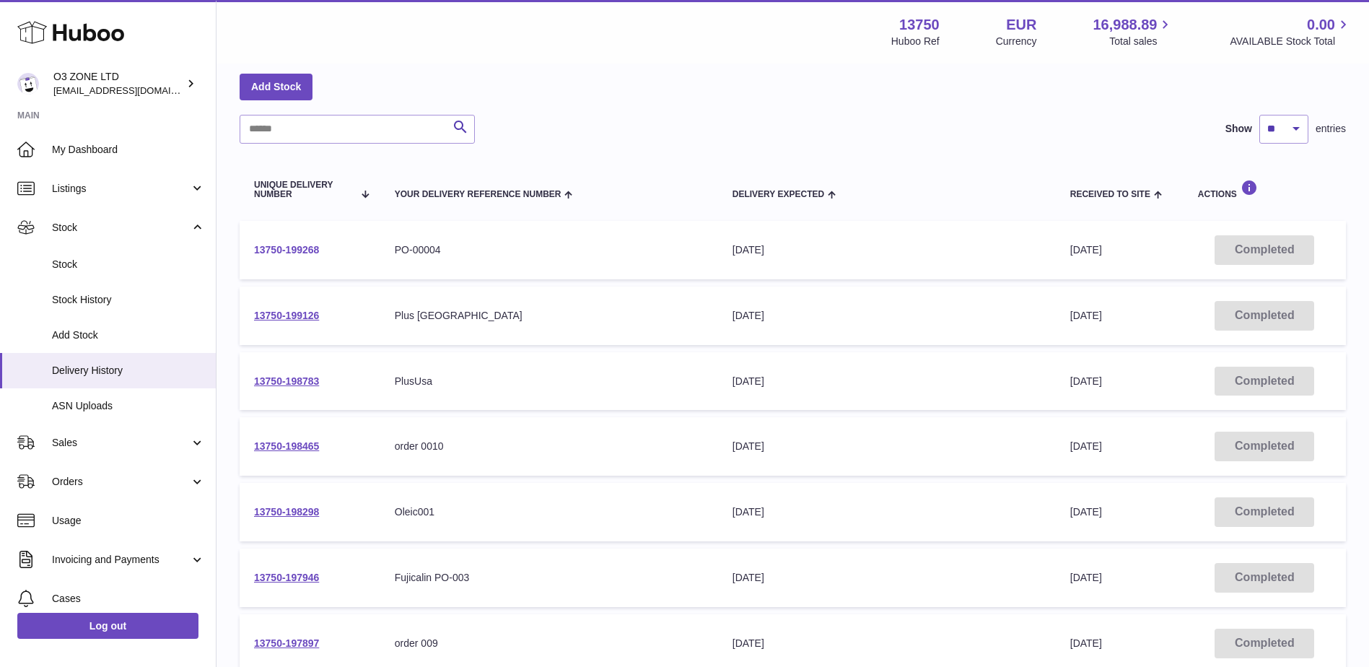
click at [291, 248] on link "13750-199268" at bounding box center [286, 250] width 65 height 12
click at [292, 315] on link "13750-199126" at bounding box center [286, 316] width 65 height 12
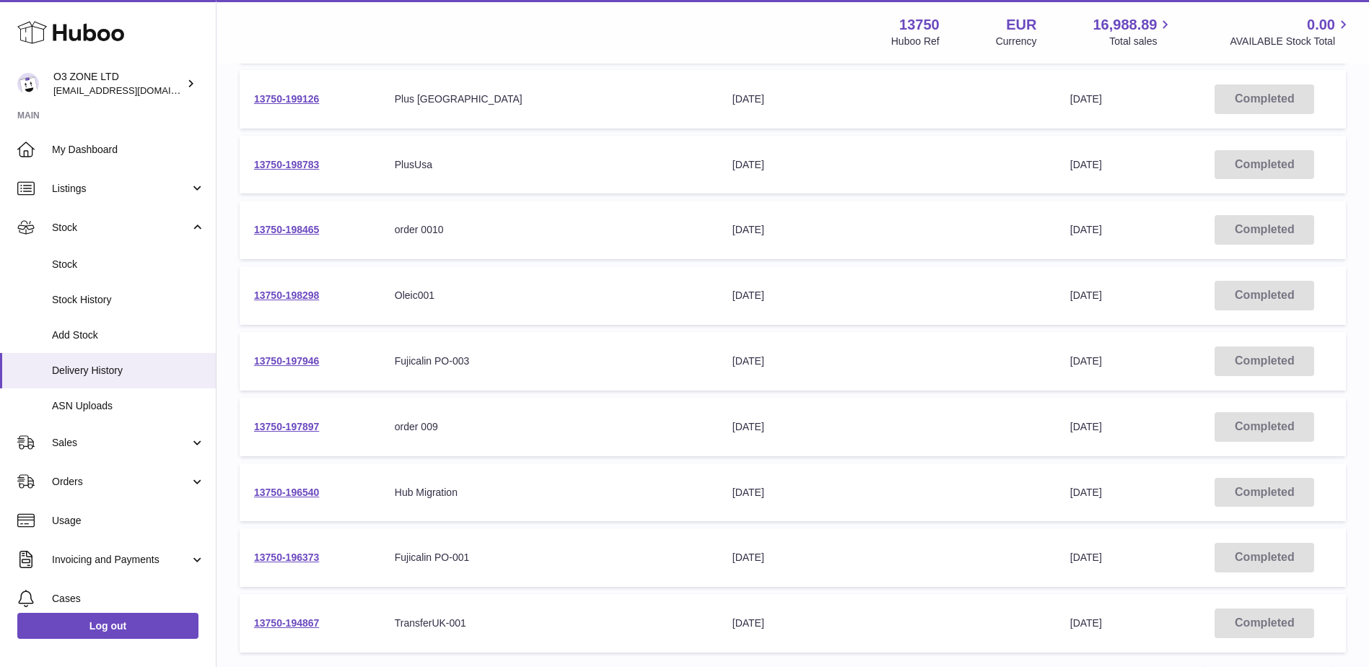
scroll to position [354, 0]
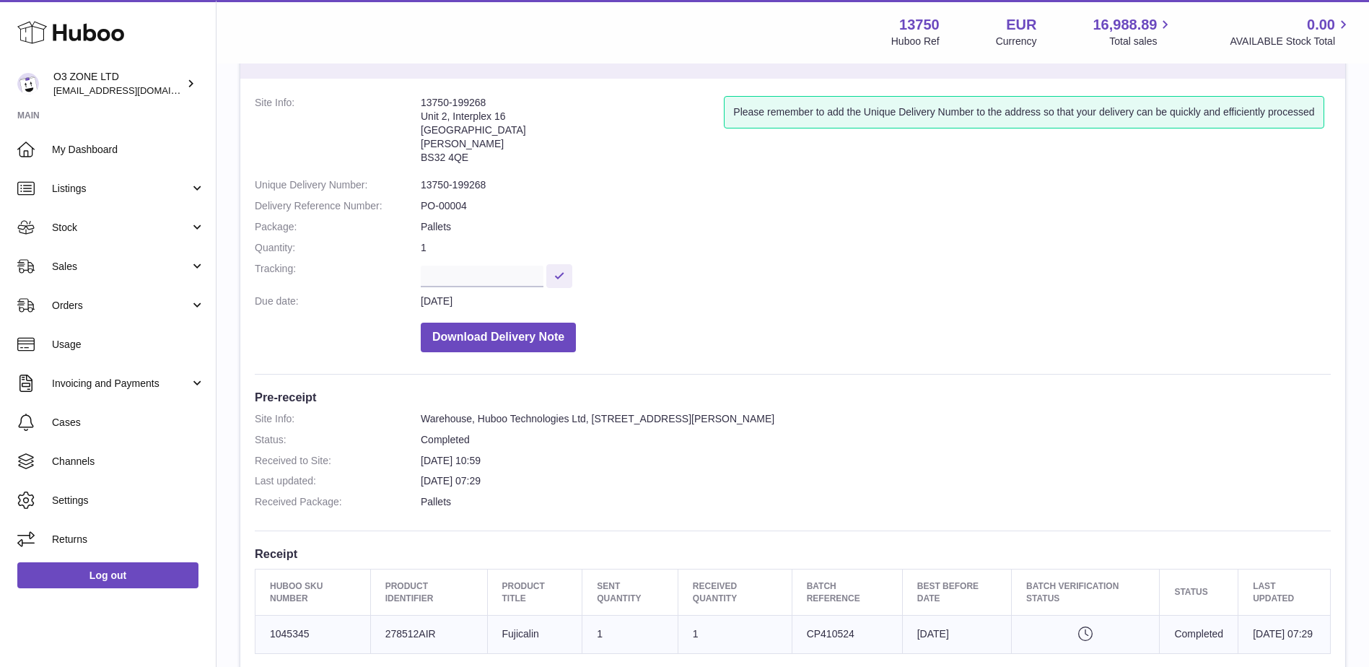
scroll to position [144, 0]
